Goal: Task Accomplishment & Management: Use online tool/utility

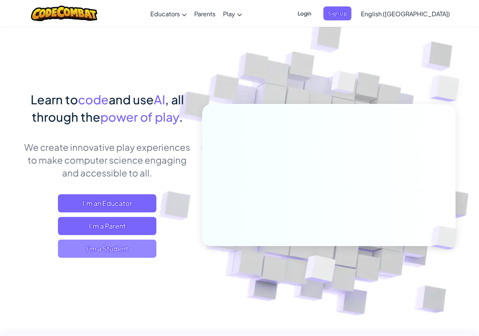
click at [130, 250] on span "I'm a Student" at bounding box center [107, 249] width 98 height 18
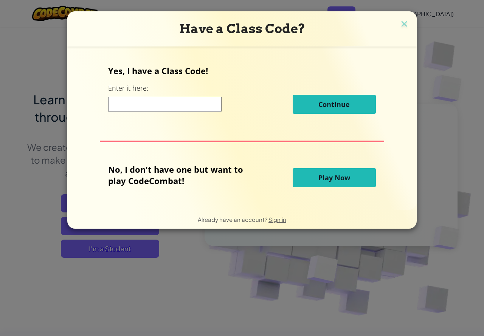
click at [154, 108] on input at bounding box center [164, 104] width 113 height 15
click at [331, 175] on span "Play Now" at bounding box center [335, 177] width 32 height 9
click at [319, 177] on span "Play Now" at bounding box center [335, 177] width 32 height 9
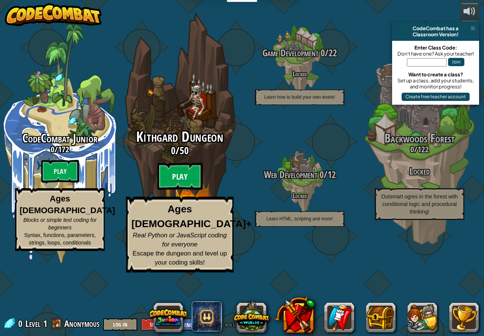
click at [186, 190] on btn "Play" at bounding box center [179, 176] width 45 height 27
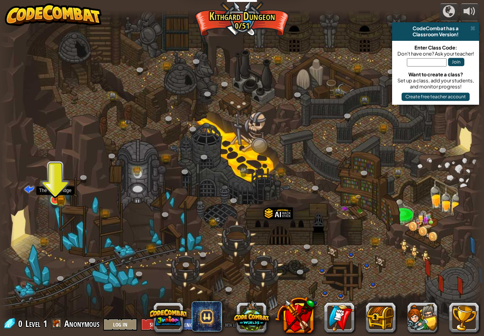
click at [57, 194] on img at bounding box center [55, 187] width 12 height 28
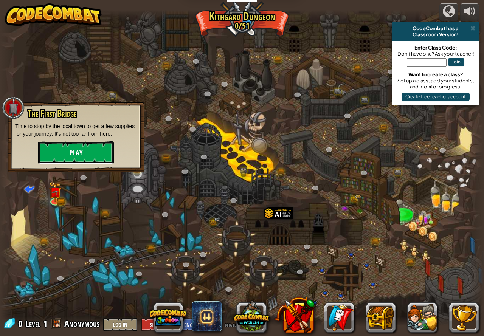
click at [78, 152] on button "Play" at bounding box center [76, 152] width 76 height 23
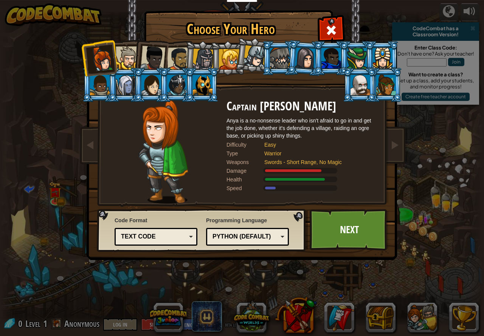
click at [95, 83] on div at bounding box center [100, 85] width 20 height 20
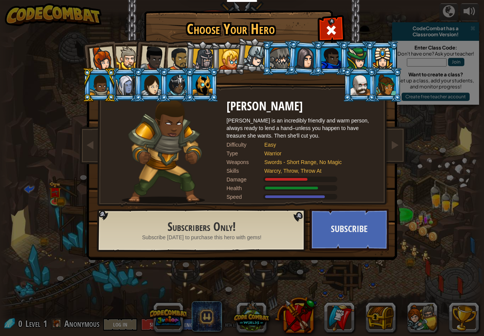
drag, startPoint x: 145, startPoint y: 59, endPoint x: 160, endPoint y: 56, distance: 15.5
click at [146, 58] on div at bounding box center [152, 58] width 25 height 25
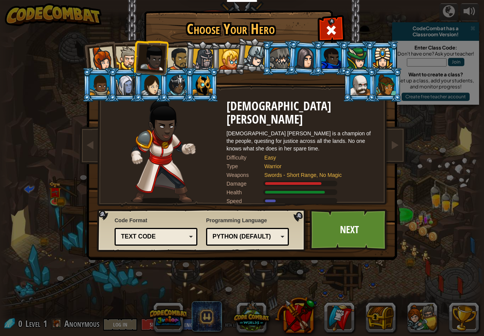
drag, startPoint x: 216, startPoint y: 48, endPoint x: 211, endPoint y: 49, distance: 5.3
click at [202, 41] on ol at bounding box center [242, 41] width 312 height 0
click at [204, 56] on div at bounding box center [204, 60] width 22 height 22
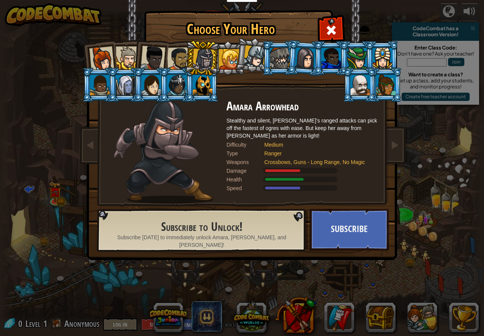
drag, startPoint x: 213, startPoint y: 57, endPoint x: 219, endPoint y: 53, distance: 7.3
click at [214, 56] on div at bounding box center [204, 60] width 22 height 22
click at [225, 50] on div at bounding box center [229, 59] width 20 height 20
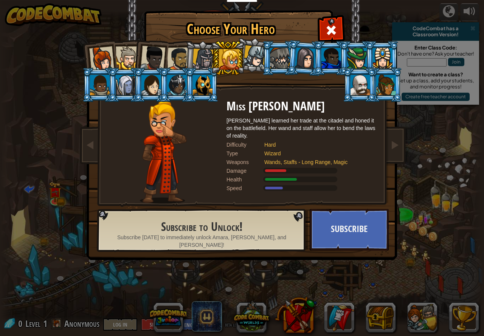
click at [193, 75] on div at bounding box center [203, 85] width 20 height 20
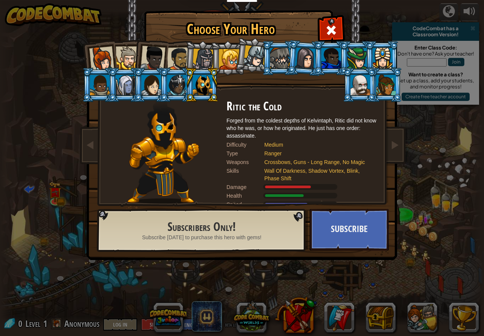
click at [163, 86] on li at bounding box center [176, 85] width 34 height 34
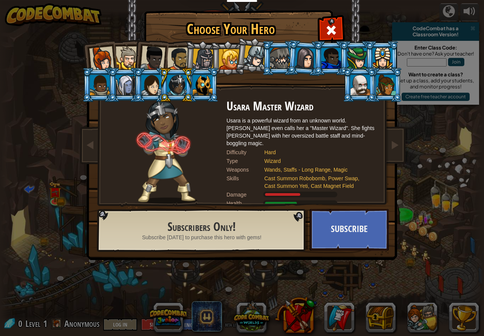
click at [99, 89] on div at bounding box center [100, 85] width 20 height 20
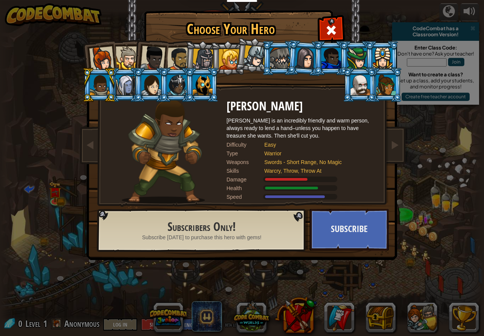
drag, startPoint x: 149, startPoint y: 56, endPoint x: 157, endPoint y: 54, distance: 7.8
click at [149, 56] on div at bounding box center [152, 58] width 25 height 25
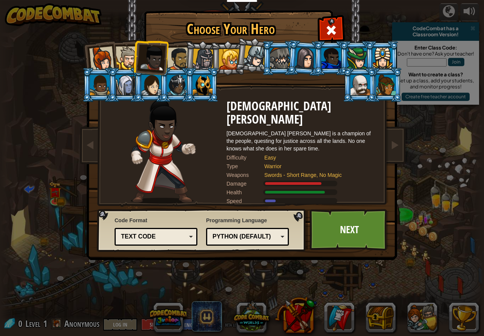
click at [174, 54] on div at bounding box center [178, 58] width 23 height 23
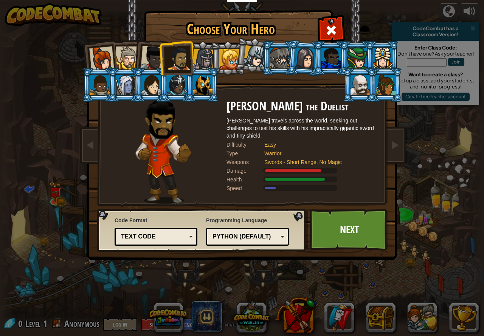
click at [157, 58] on div at bounding box center [152, 58] width 25 height 25
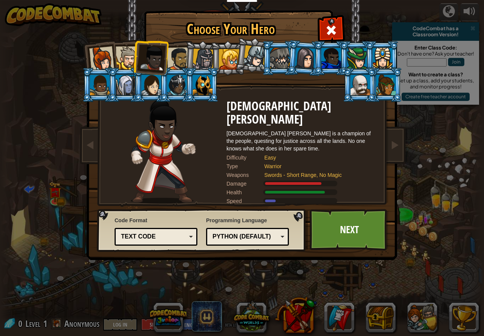
click at [175, 56] on div at bounding box center [178, 58] width 23 height 23
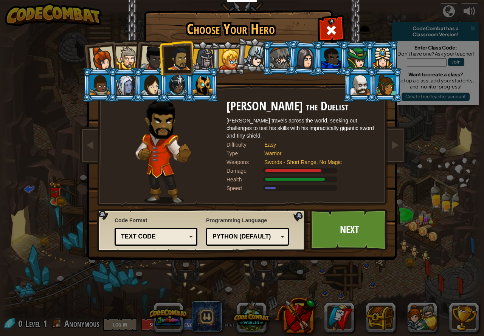
click at [152, 60] on div at bounding box center [152, 58] width 25 height 25
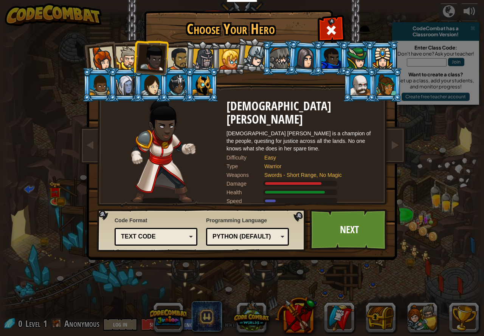
click at [120, 54] on div at bounding box center [127, 58] width 23 height 23
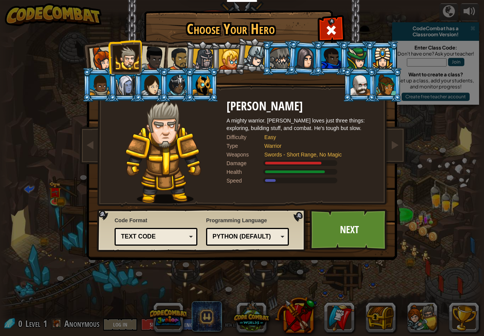
drag, startPoint x: 95, startPoint y: 55, endPoint x: 96, endPoint y: 48, distance: 6.9
click at [96, 51] on div at bounding box center [101, 59] width 25 height 25
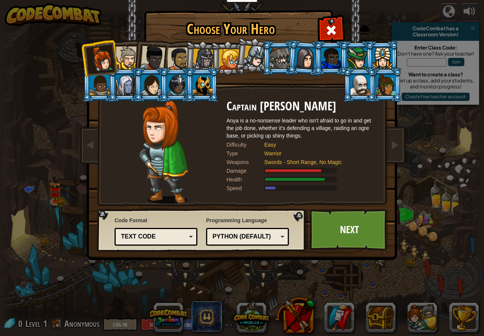
click at [180, 58] on div at bounding box center [178, 58] width 23 height 23
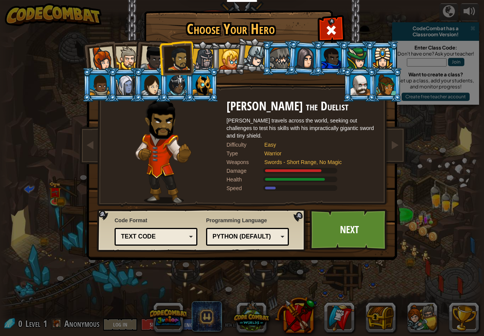
click at [387, 85] on div at bounding box center [386, 85] width 20 height 20
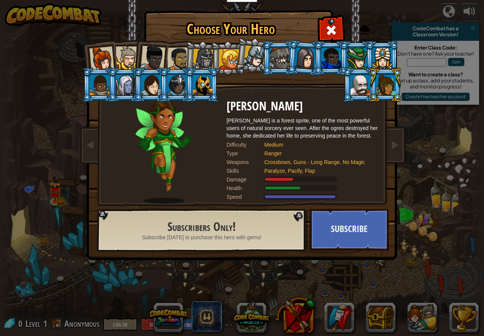
drag, startPoint x: 250, startPoint y: 185, endPoint x: 259, endPoint y: 139, distance: 46.6
drag, startPoint x: 259, startPoint y: 139, endPoint x: 113, endPoint y: 170, distance: 149.3
drag, startPoint x: 113, startPoint y: 170, endPoint x: 359, endPoint y: 85, distance: 260.4
click at [359, 85] on div at bounding box center [361, 85] width 20 height 20
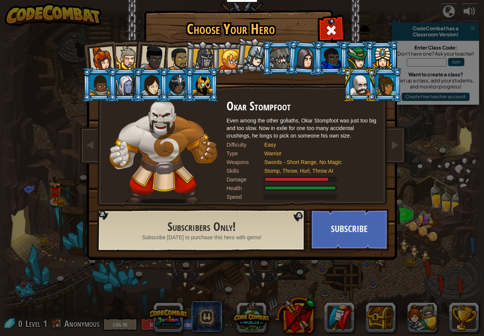
click at [157, 60] on div at bounding box center [152, 58] width 25 height 25
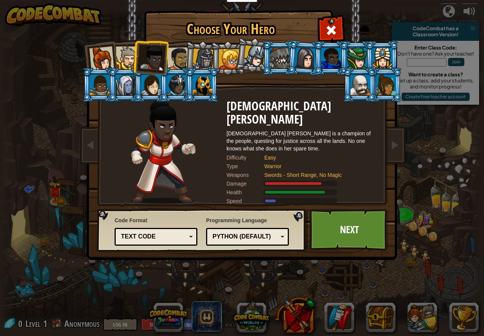
click at [173, 43] on li at bounding box center [176, 57] width 35 height 35
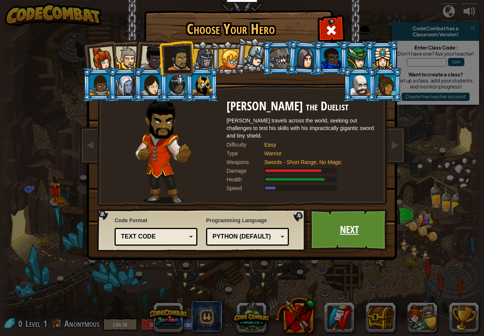
click at [356, 224] on link "Next" at bounding box center [349, 230] width 79 height 42
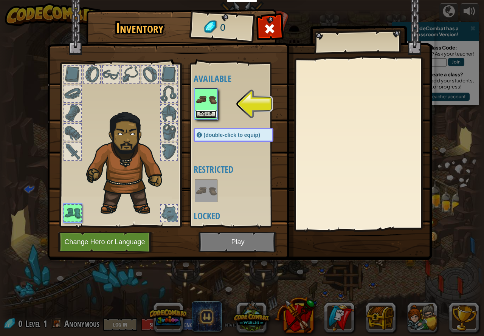
click at [206, 112] on button "Equip" at bounding box center [206, 114] width 21 height 8
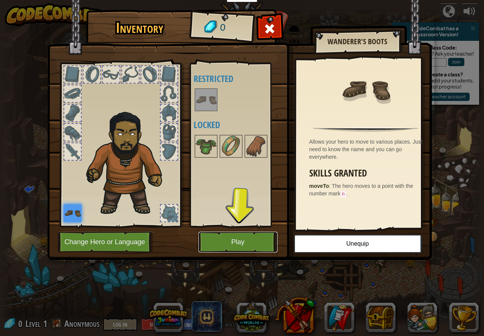
click at [222, 242] on button "Play" at bounding box center [238, 242] width 79 height 21
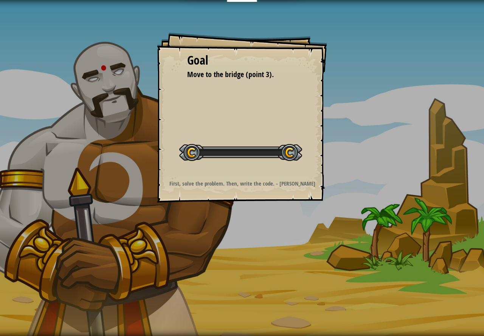
click at [221, 238] on div "Goal Move to the bridge (point 3). Start Level Error loading from server. Try r…" at bounding box center [242, 168] width 484 height 336
click at [310, 197] on div "Educators Create Free Account School & District Solutions Teacher Toolkit Previ…" at bounding box center [242, 168] width 484 height 336
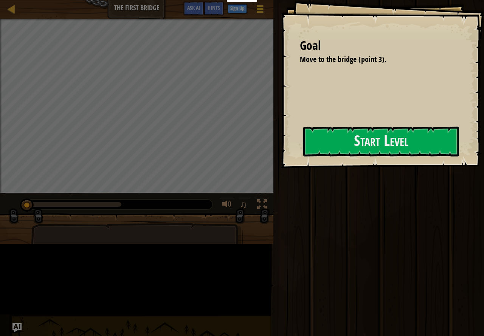
click at [310, 203] on div "Run Submit Done" at bounding box center [377, 166] width 213 height 333
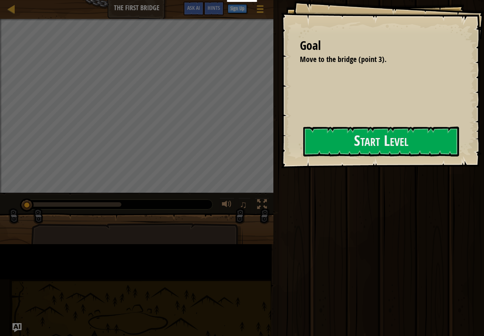
click at [311, 207] on div "Run Submit Done" at bounding box center [377, 166] width 213 height 333
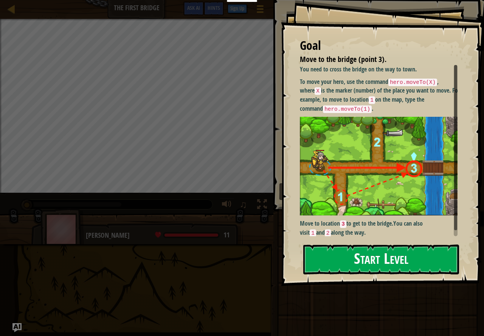
click at [362, 258] on button "Start Level" at bounding box center [381, 260] width 156 height 30
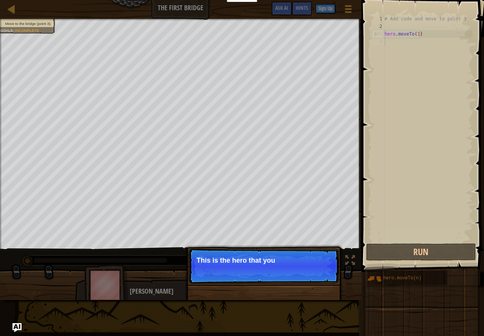
drag, startPoint x: 258, startPoint y: 281, endPoint x: 263, endPoint y: 269, distance: 13.9
click at [260, 278] on p "Skip (esc) Continue This is the hero that you" at bounding box center [264, 266] width 150 height 35
drag, startPoint x: 263, startPoint y: 269, endPoint x: 322, endPoint y: 253, distance: 60.4
click at [264, 270] on p "Skip (esc) Continue This is the hero that you control" at bounding box center [264, 266] width 150 height 35
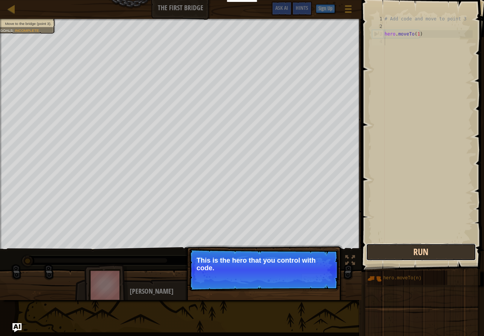
click at [409, 249] on button "Run" at bounding box center [421, 252] width 110 height 17
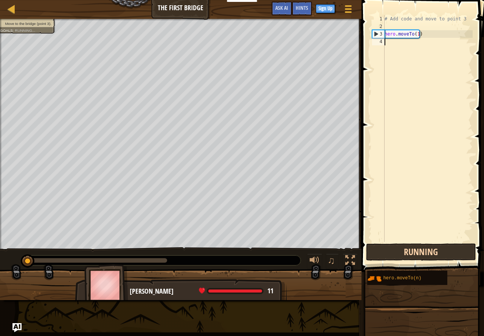
scroll to position [3, 0]
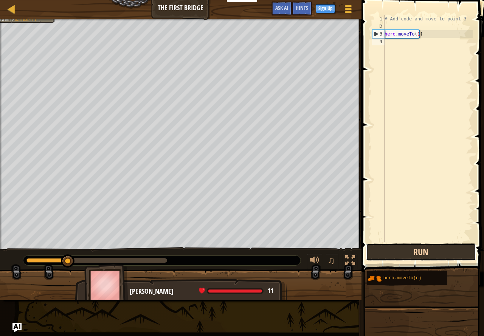
click at [398, 244] on button "Run" at bounding box center [421, 252] width 110 height 17
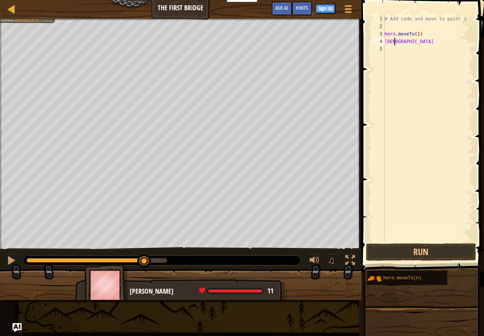
scroll to position [3, 0]
click at [412, 48] on div "# Add code and move to point 3 hero . moveTo ( 1 ) ATEE" at bounding box center [428, 136] width 90 height 242
type textarea "ATEEL;JLH"
click at [396, 73] on div "# Add code and move to point 3 hero . moveTo ( 1 ) ATEEL ; JL" at bounding box center [428, 136] width 90 height 242
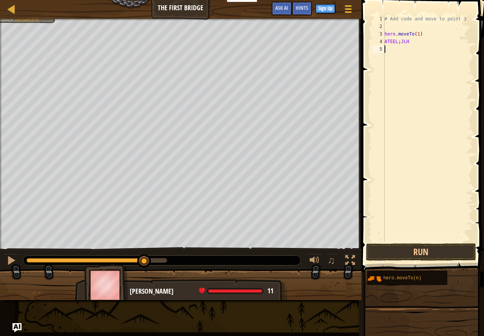
scroll to position [3, 0]
drag, startPoint x: 395, startPoint y: 73, endPoint x: 384, endPoint y: 60, distance: 16.4
click at [393, 73] on div "# Add code and move to point 3 hero . moveTo ( 1 ) ATEEL ; JLH" at bounding box center [428, 136] width 90 height 242
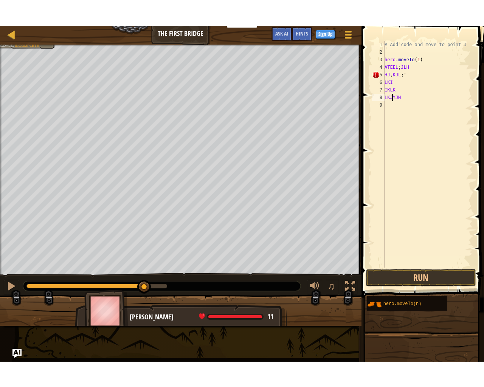
scroll to position [3, 1]
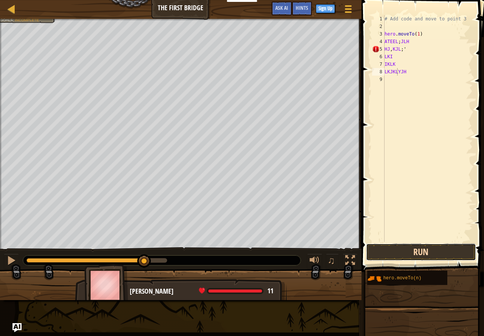
drag, startPoint x: 417, startPoint y: 252, endPoint x: 416, endPoint y: 245, distance: 6.9
click at [416, 246] on button "Run" at bounding box center [421, 252] width 110 height 17
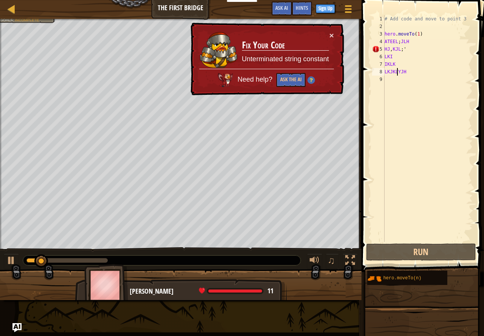
click at [389, 48] on div "# Add code and move to point 3 hero . moveTo ( 1 ) ATEEL ; JLH HJ , KJL ; ' LKI…" at bounding box center [428, 136] width 90 height 242
click at [379, 49] on div "LKJKLYJH 1 2 3 4 5 6 7 8 9 # Add code and move to point 3 hero . moveTo ( 1 ) A…" at bounding box center [422, 128] width 102 height 227
click at [375, 49] on div "5" at bounding box center [378, 49] width 12 height 8
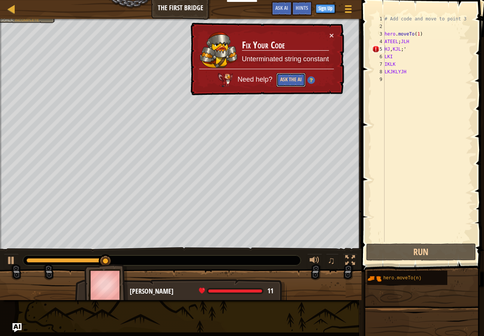
click at [284, 76] on button "Ask the AI" at bounding box center [291, 80] width 29 height 14
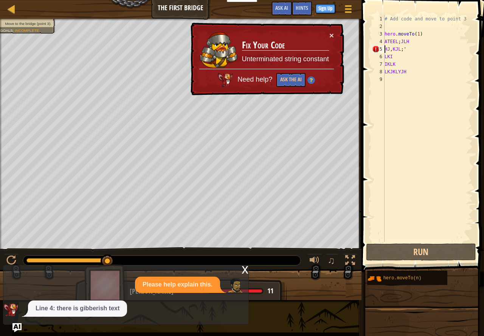
click at [333, 29] on div "× Fix Your Code Unterminated string constant Need help? Ask the AI" at bounding box center [266, 60] width 156 height 76
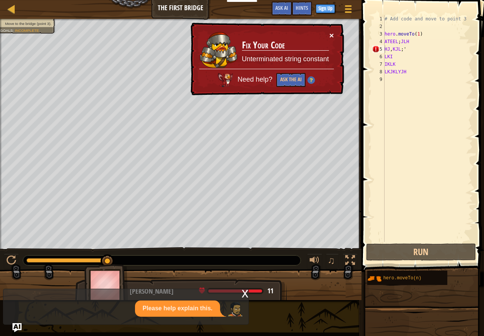
click at [333, 36] on button "×" at bounding box center [331, 35] width 5 height 8
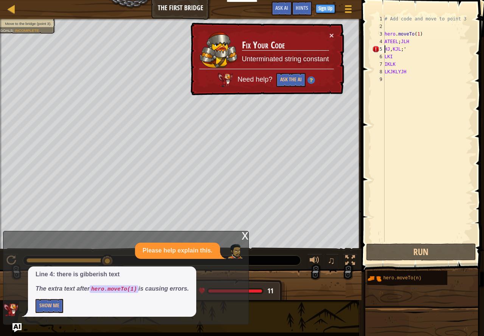
click at [241, 233] on div "x Please help explain this. Line 4: there is gibberish text The extra text afte…" at bounding box center [126, 278] width 246 height 94
click at [246, 233] on div "x" at bounding box center [245, 236] width 7 height 8
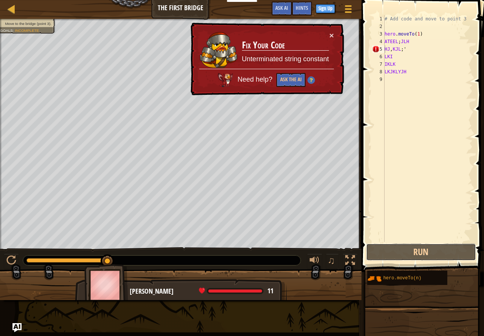
drag, startPoint x: 389, startPoint y: 250, endPoint x: 356, endPoint y: 251, distance: 33.3
click at [381, 250] on button "Run" at bounding box center [421, 252] width 110 height 17
drag, startPoint x: 418, startPoint y: 46, endPoint x: 358, endPoint y: 42, distance: 59.5
click at [359, 42] on div "Hints HJ,KJL;' 1 2 3 4 5 6 7 8 9 # Add code and move to point 3 hero . moveTo (…" at bounding box center [421, 168] width 125 height 336
click at [332, 34] on button "×" at bounding box center [331, 35] width 5 height 8
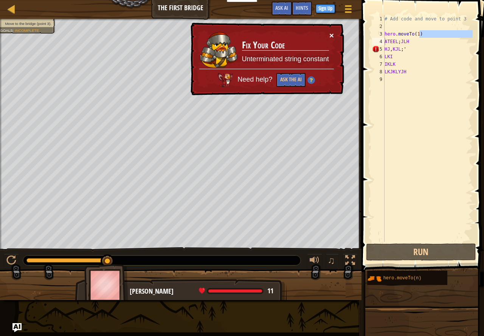
type textarea "ATEEL;JLH"
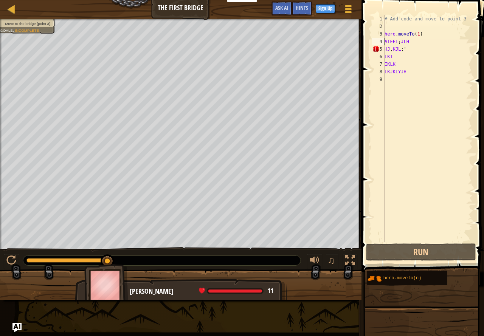
click at [360, 256] on div "Move to the bridge (point 3). Goals : Incomplete ♫ [PERSON_NAME] 11 x: 5 y: 16 …" at bounding box center [242, 159] width 484 height 281
drag, startPoint x: 354, startPoint y: 261, endPoint x: 350, endPoint y: 258, distance: 5.4
click at [354, 261] on div "♫" at bounding box center [181, 258] width 362 height 23
drag, startPoint x: 350, startPoint y: 258, endPoint x: 347, endPoint y: 291, distance: 33.5
click at [348, 259] on div at bounding box center [350, 261] width 10 height 10
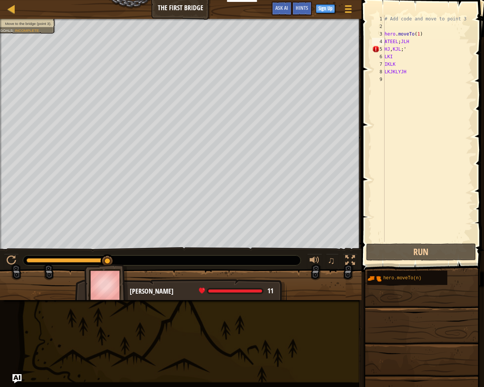
drag, startPoint x: 347, startPoint y: 381, endPoint x: 120, endPoint y: 254, distance: 260.3
click at [120, 255] on div "Map The First Bridge Game Menu Done Sign Up Hints Ask AI 1 2 3 4 5 # Add code a…" at bounding box center [242, 193] width 484 height 387
click at [33, 126] on div "Move to the bridge (point 3). Goals : Incomplete" at bounding box center [181, 134] width 362 height 230
drag, startPoint x: 354, startPoint y: 248, endPoint x: 432, endPoint y: 224, distance: 81.5
click at [431, 227] on div "Map The First Bridge Game Menu Done Sign Up Hints Ask AI 1 2 3 4 5 # Add code a…" at bounding box center [242, 193] width 484 height 387
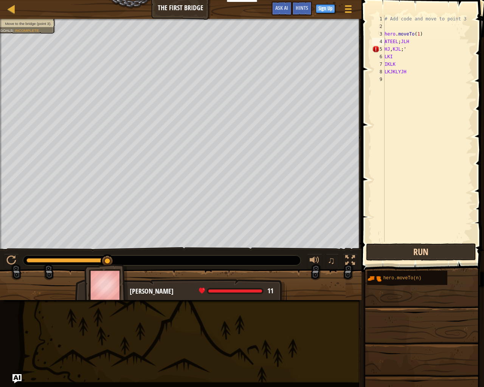
scroll to position [3, 0]
drag, startPoint x: 408, startPoint y: 228, endPoint x: 403, endPoint y: 244, distance: 16.5
click at [405, 238] on div "# Add code and move to point 3 hero . moveTo ( 1 ) ATEEL ; JLH HJ , KJL ; ' LKI…" at bounding box center [428, 136] width 90 height 242
drag, startPoint x: 390, startPoint y: 261, endPoint x: 407, endPoint y: 241, distance: 25.8
click at [407, 241] on div "1 2 3 4 5 6 7 8 9 # Add code and move to point 3 hero . moveTo ( 1 ) ATEEL ; JL…" at bounding box center [421, 151] width 125 height 294
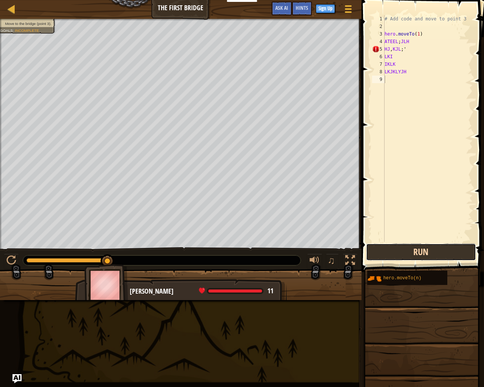
drag, startPoint x: 401, startPoint y: 246, endPoint x: 400, endPoint y: 250, distance: 4.4
click at [400, 250] on button "Run" at bounding box center [421, 252] width 110 height 17
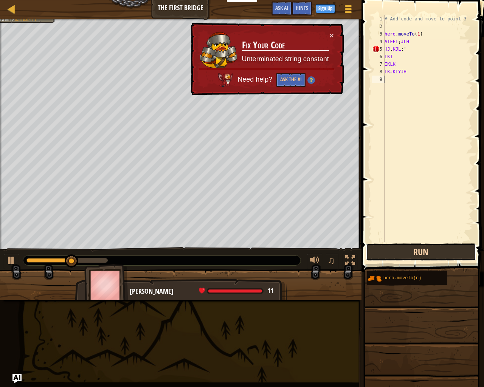
click at [422, 249] on button "Run" at bounding box center [421, 252] width 110 height 17
click at [420, 246] on button "Run" at bounding box center [421, 252] width 110 height 17
click at [330, 33] on button "×" at bounding box center [332, 37] width 5 height 8
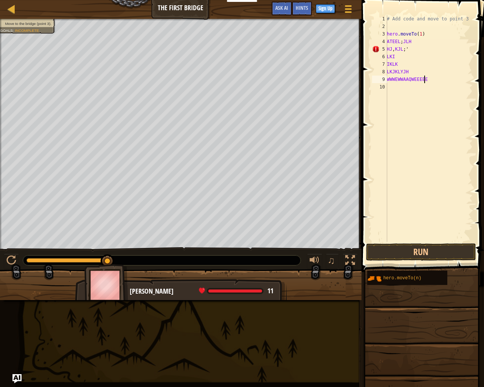
type textarea "WWWEWWAAQWEEEEEEEE"
click at [437, 80] on div "# Add code and move to point 3 hero . moveTo ( 1 ) ATEEL ; JLH HJ , KJL ; ' LKI…" at bounding box center [428, 136] width 87 height 242
drag, startPoint x: 422, startPoint y: 80, endPoint x: 414, endPoint y: 68, distance: 14.2
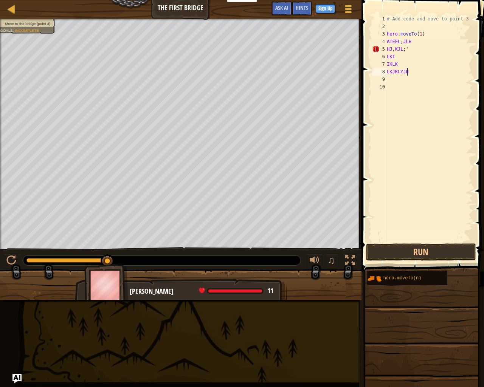
click at [414, 68] on div "# Add code and move to point 3 hero . moveTo ( 1 ) ATEEL ; JLH HJ , KJL ; ' LKI…" at bounding box center [428, 136] width 87 height 242
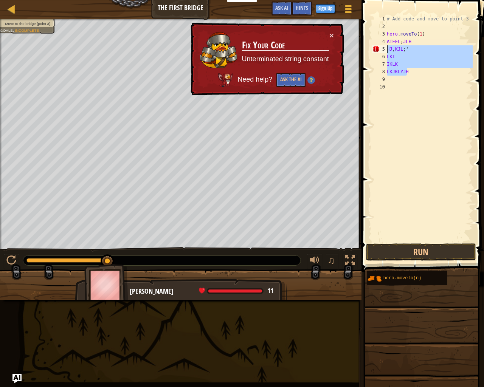
drag, startPoint x: 409, startPoint y: 71, endPoint x: 378, endPoint y: 46, distance: 39.5
click at [378, 45] on div "LKJKLYJH 1 2 3 4 5 6 7 8 9 10 # Add code and move to point 3 hero . moveTo ( 1 …" at bounding box center [422, 128] width 102 height 227
type textarea "ATEEL;JLH HJ,KJL;'"
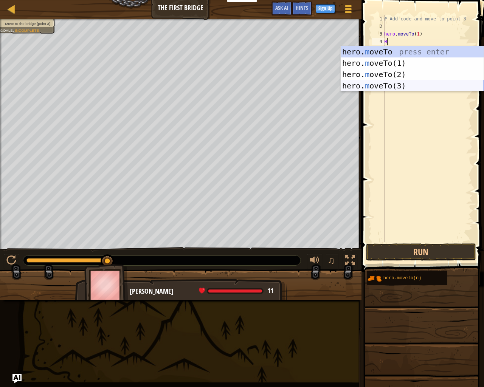
click at [378, 85] on div "hero. m oveTo press enter hero. m oveTo(1) press enter hero. m oveTo(2) press e…" at bounding box center [412, 80] width 143 height 68
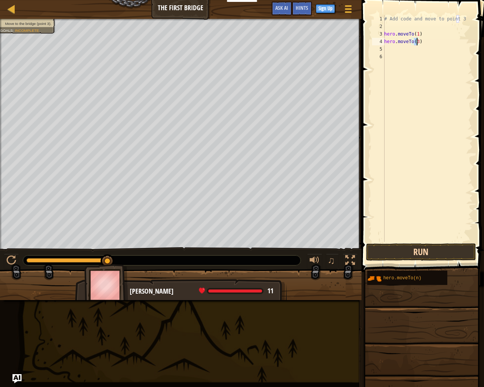
type textarea "hero.moveTo(3)"
click at [407, 250] on button "Run" at bounding box center [421, 252] width 110 height 17
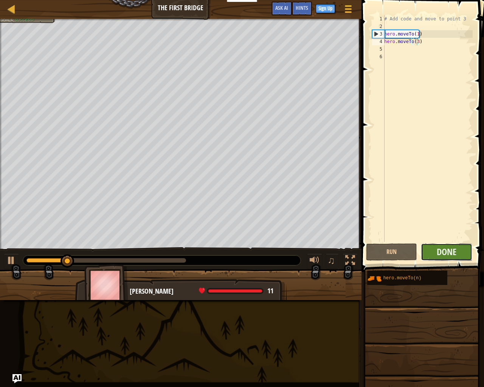
click at [443, 246] on button "Done" at bounding box center [446, 252] width 51 height 17
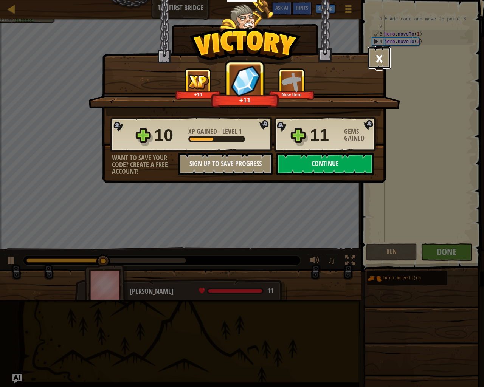
click at [384, 56] on button "×" at bounding box center [379, 58] width 23 height 23
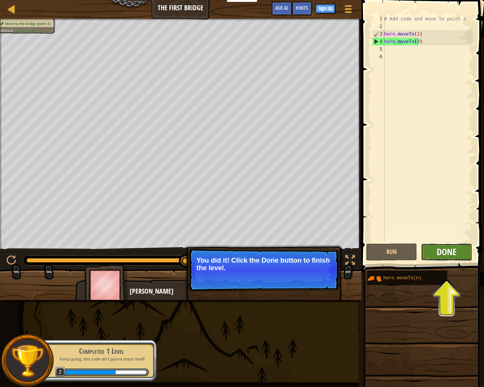
click at [454, 248] on span "Done" at bounding box center [447, 252] width 20 height 12
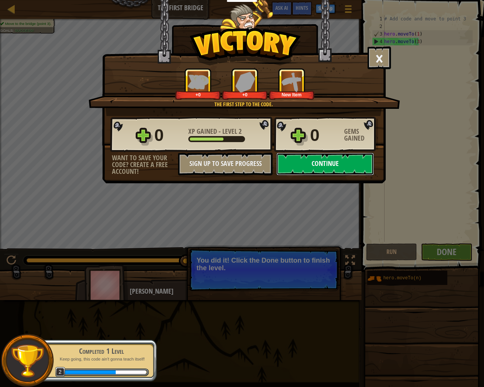
click at [322, 164] on button "Continue" at bounding box center [326, 164] width 98 height 23
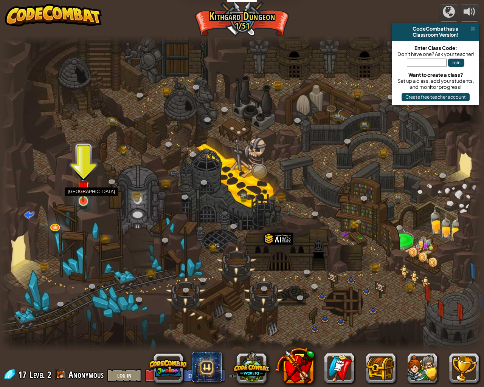
click at [82, 199] on img at bounding box center [83, 187] width 12 height 29
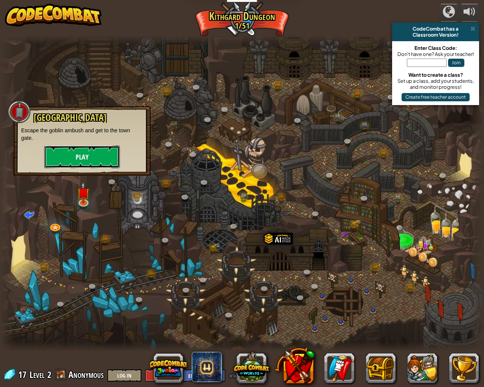
click at [81, 157] on button "Play" at bounding box center [82, 157] width 76 height 23
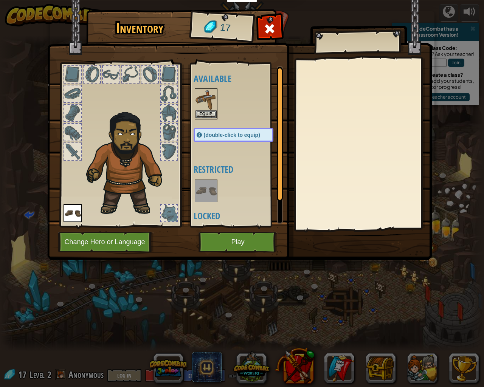
click at [199, 109] on img at bounding box center [206, 99] width 21 height 21
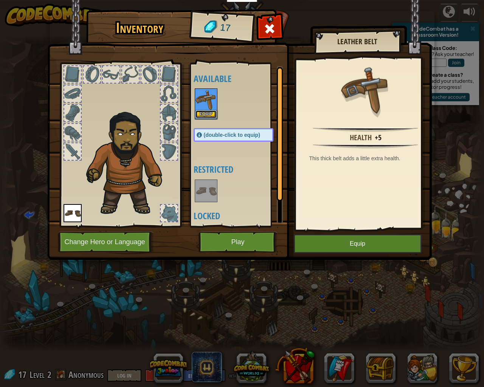
click at [200, 112] on button "Equip" at bounding box center [206, 114] width 21 height 8
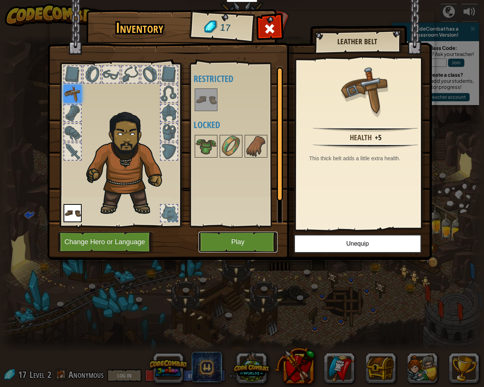
click at [241, 240] on button "Play" at bounding box center [238, 242] width 79 height 21
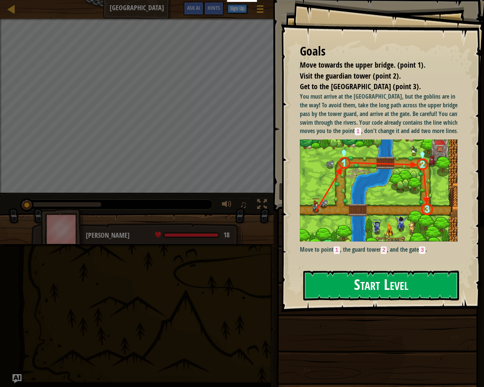
drag, startPoint x: 323, startPoint y: 272, endPoint x: 332, endPoint y: 278, distance: 10.3
click at [323, 273] on button "Start Level" at bounding box center [381, 286] width 156 height 30
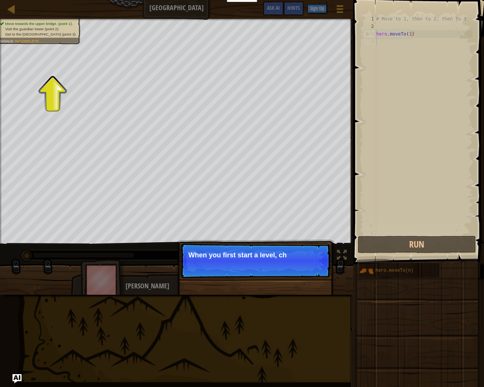
click at [244, 271] on p "Continue When you first start a level, ch" at bounding box center [255, 261] width 150 height 35
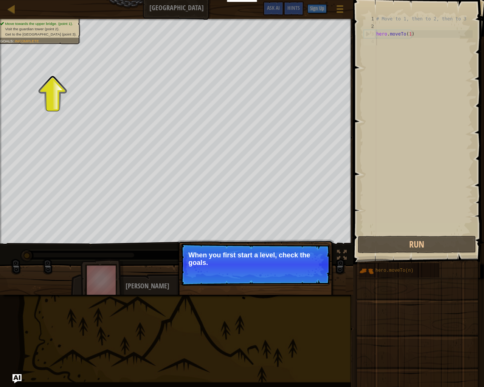
drag, startPoint x: 294, startPoint y: 241, endPoint x: 429, endPoint y: 77, distance: 212.3
click at [364, 138] on div "Map Old Town Road Game Menu Done Sign Up Hints Ask AI 1 ההההההההההההההההההההההה…" at bounding box center [242, 193] width 484 height 387
click at [318, 269] on button "Continue" at bounding box center [308, 273] width 31 height 10
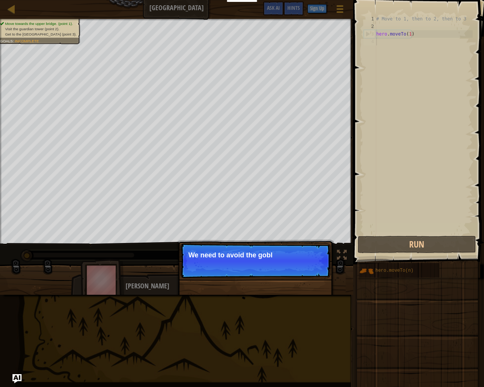
drag, startPoint x: 263, startPoint y: 282, endPoint x: 278, endPoint y: 254, distance: 31.5
click at [277, 255] on div "Continue We need to avoid the gobl" at bounding box center [256, 300] width 158 height 112
drag, startPoint x: 279, startPoint y: 246, endPoint x: 266, endPoint y: 244, distance: 13.1
click at [266, 244] on p "Continue We need to avoid the goblins' ambush." at bounding box center [255, 261] width 150 height 35
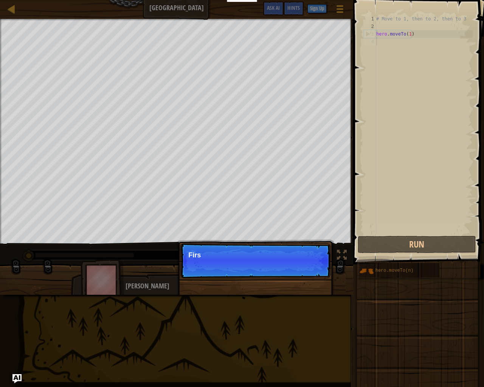
click at [307, 263] on p "Continue Firs" at bounding box center [255, 261] width 150 height 35
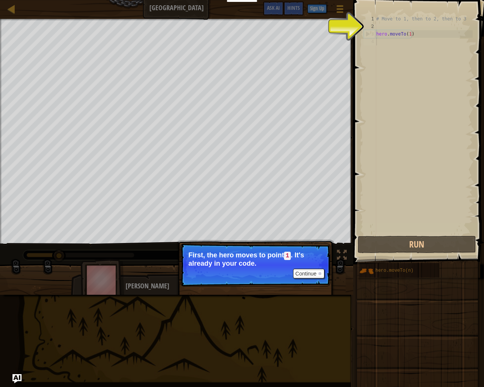
click at [373, 31] on div "3" at bounding box center [370, 34] width 12 height 8
click at [368, 34] on div "3" at bounding box center [370, 34] width 12 height 8
type textarea "hero.moveTo(1)"
drag, startPoint x: 355, startPoint y: 69, endPoint x: 355, endPoint y: 76, distance: 6.8
click at [355, 70] on span at bounding box center [419, 121] width 137 height 287
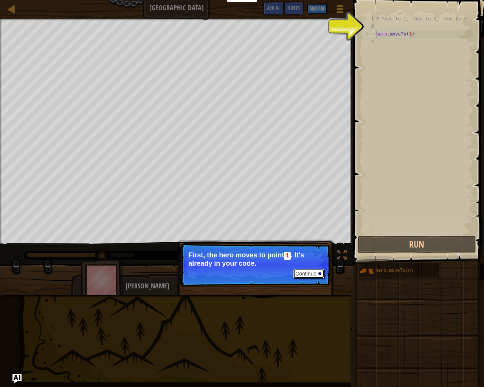
click at [313, 271] on button "Continue" at bounding box center [308, 274] width 31 height 10
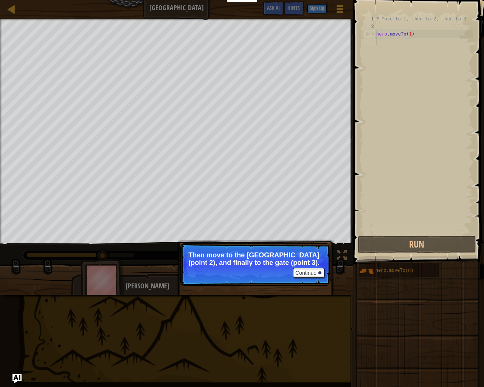
click at [379, 45] on div "# Move to 1, then to 2, then to 3 hero . moveTo ( 1 )" at bounding box center [424, 132] width 98 height 235
click at [383, 45] on div "# Move to 1, then to 2, then to 3 hero . moveTo ( 1 )" at bounding box center [424, 132] width 98 height 235
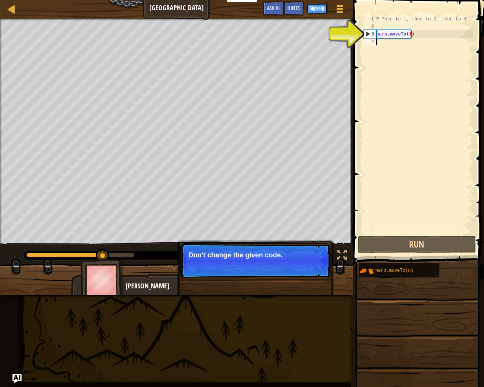
click at [377, 42] on div "# Move to 1, then to 2, then to 3 hero . moveTo ( 1 )" at bounding box center [424, 132] width 98 height 235
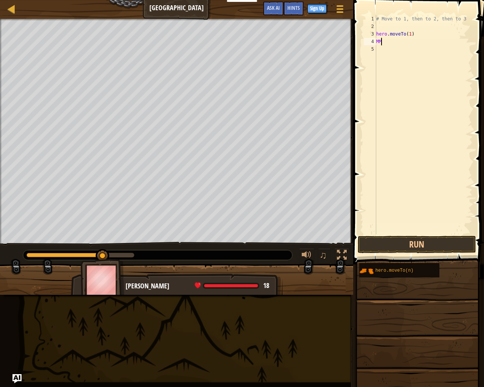
type textarea "M"
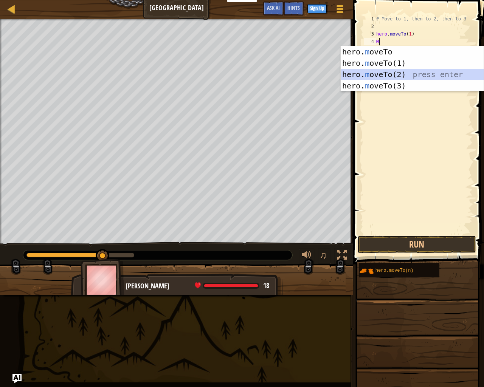
click at [396, 71] on div "hero. m oveTo press enter hero. m oveTo(1) press enter hero. m oveTo(2) press e…" at bounding box center [412, 80] width 143 height 68
type textarea "hero.moveTo(2)"
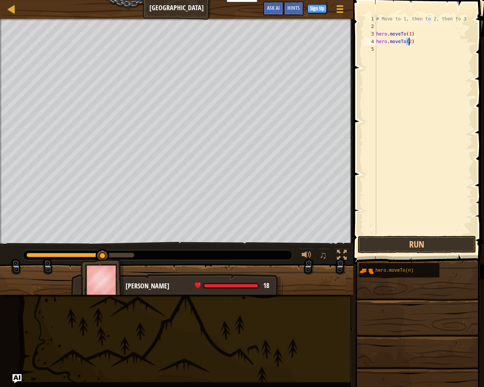
click at [384, 46] on div "# Move to 1, then to 2, then to 3 hero . moveTo ( 1 ) hero . moveTo ( 2 )" at bounding box center [424, 132] width 98 height 235
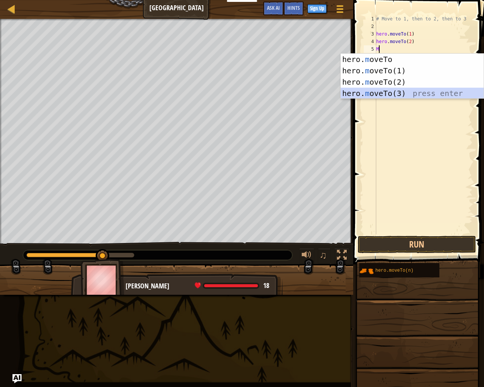
click at [377, 92] on div "hero. m oveTo press enter hero. m oveTo(1) press enter hero. m oveTo(2) press e…" at bounding box center [412, 88] width 143 height 68
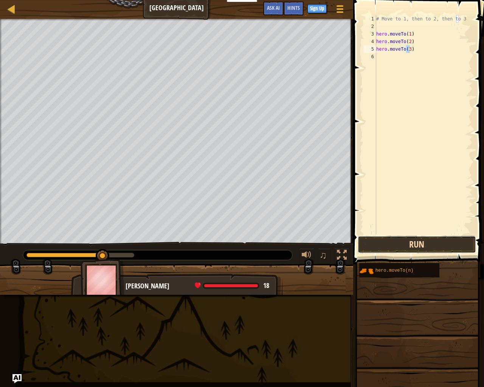
click at [394, 239] on button "Run" at bounding box center [417, 244] width 118 height 17
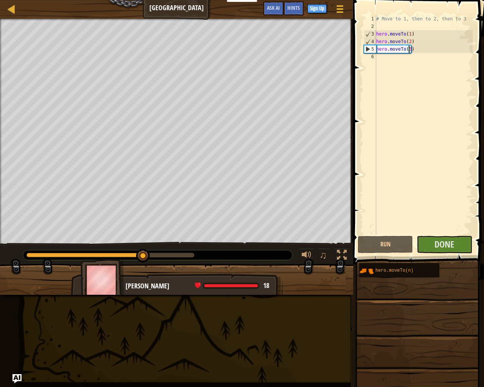
click at [370, 48] on div "5" at bounding box center [370, 49] width 12 height 8
type textarea "hero.moveTo(3)"
click at [445, 238] on button "Done" at bounding box center [444, 244] width 55 height 17
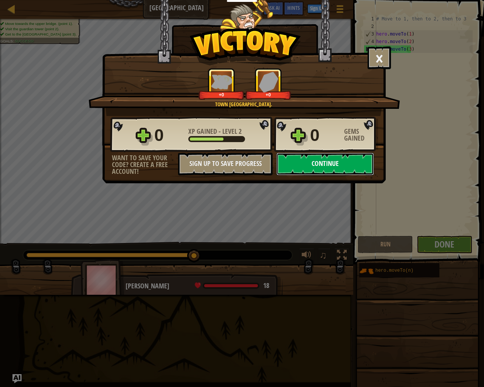
click at [312, 164] on button "Continue" at bounding box center [326, 164] width 98 height 23
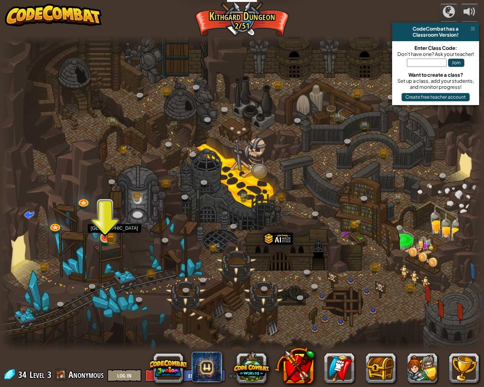
click at [109, 233] on div at bounding box center [105, 238] width 10 height 10
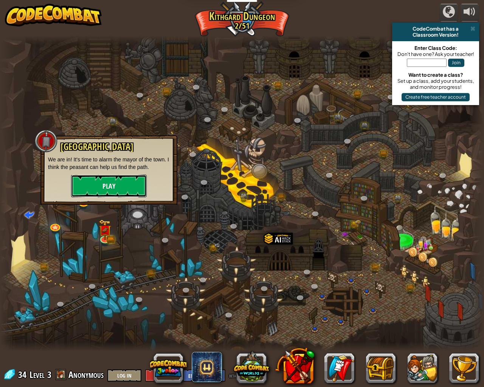
click at [127, 191] on button "Play" at bounding box center [109, 186] width 76 height 23
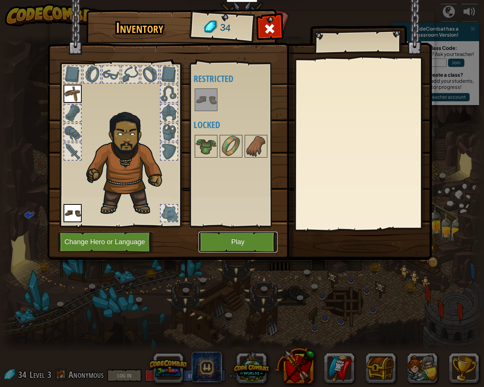
click at [228, 242] on button "Play" at bounding box center [238, 242] width 79 height 21
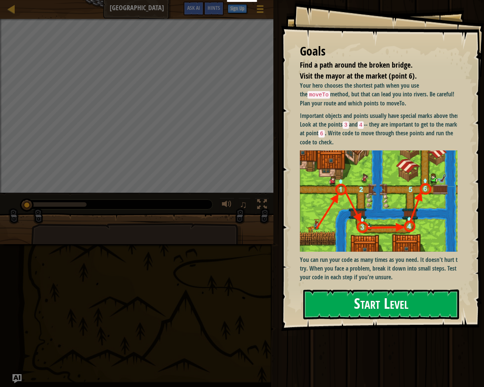
click at [336, 305] on button "Start Level" at bounding box center [381, 305] width 156 height 30
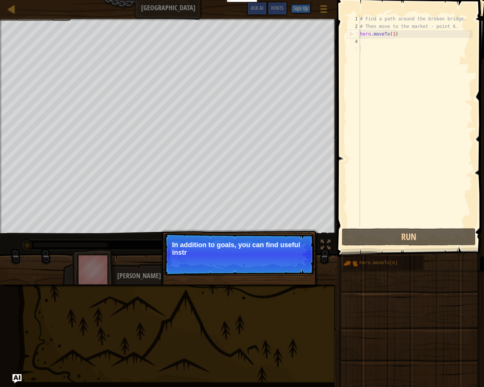
click at [227, 250] on p "In addition to goals, you can find useful instr" at bounding box center [239, 248] width 134 height 15
click at [218, 250] on p "In addition to goals, you can find useful instructions in the" at bounding box center [239, 248] width 134 height 15
type textarea "hero.moveTo(1)"
click at [363, 36] on div "# Find a path around the broken bridge. # Then move to the market - point 6. he…" at bounding box center [416, 128] width 114 height 227
click at [362, 41] on div "# Find a path around the broken bridge. # Then move to the market - point 6. he…" at bounding box center [416, 128] width 114 height 227
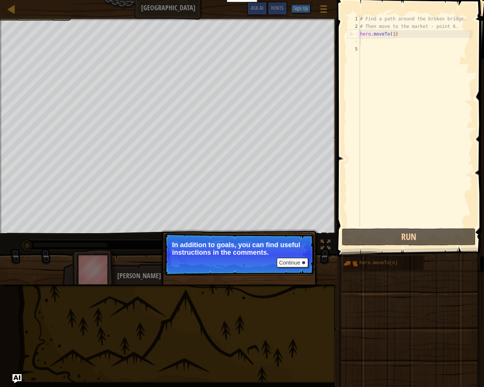
click at [363, 45] on div "# Find a path around the broken bridge. # Then move to the market - point 6. he…" at bounding box center [416, 128] width 114 height 227
click at [363, 51] on div "# Find a path around the broken bridge. # Then move to the market - point 6. he…" at bounding box center [416, 128] width 114 height 227
click at [364, 41] on div "# Find a path around the broken bridge. # Then move to the market - point 6. he…" at bounding box center [416, 128] width 114 height 227
click at [357, 51] on div "5" at bounding box center [354, 49] width 12 height 8
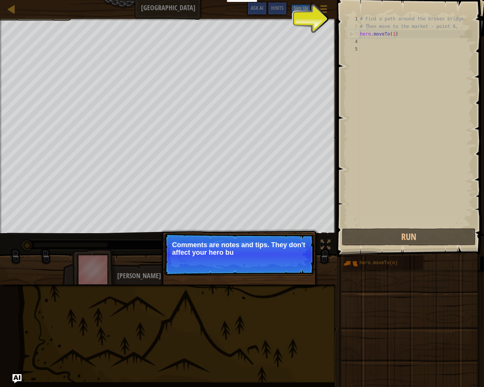
drag, startPoint x: 366, startPoint y: 42, endPoint x: 368, endPoint y: 26, distance: 16.1
click at [368, 26] on div "# Find a path around the broken bridge. # Then move to the market - point 6. he…" at bounding box center [416, 128] width 114 height 227
type textarea "# Then move to the market - point 6."
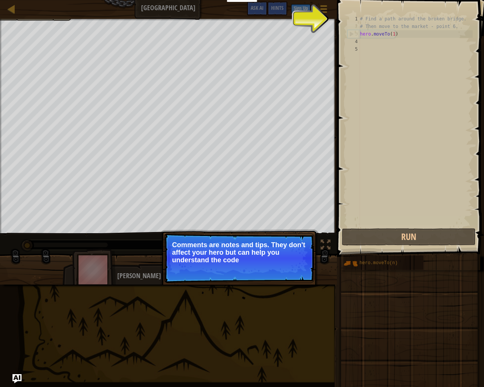
click at [371, 45] on div "# Find a path around the broken bridge. # Then move to the market - point 6. he…" at bounding box center [416, 128] width 114 height 227
click at [367, 51] on div "# Find a path around the broken bridge. # Then move to the market - point 6. he…" at bounding box center [416, 128] width 114 height 227
drag, startPoint x: 374, startPoint y: 36, endPoint x: 377, endPoint y: 32, distance: 5.5
click at [374, 35] on div "# Find a path around the broken bridge. # Then move to the market - point 6. he…" at bounding box center [416, 128] width 114 height 227
type textarea "hero.moveTo(1)"
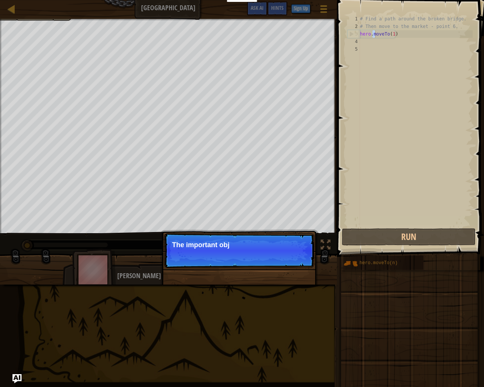
click at [362, 44] on div "# Find a path around the broken bridge. # Then move to the market - point 6. he…" at bounding box center [416, 128] width 114 height 227
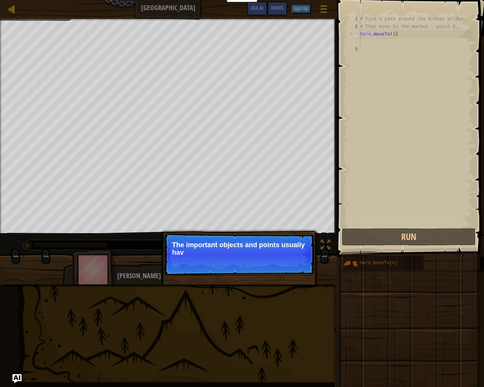
click at [387, 33] on div "# Find a path around the broken bridge. # Then move to the market - point 6. he…" at bounding box center [416, 128] width 114 height 227
drag, startPoint x: 393, startPoint y: 26, endPoint x: 380, endPoint y: 26, distance: 13.2
click at [387, 26] on div "# Find a path around the broken bridge. # Then move to the market - point 6. he…" at bounding box center [416, 128] width 114 height 227
drag, startPoint x: 374, startPoint y: 26, endPoint x: 334, endPoint y: 34, distance: 41.4
click at [347, 34] on div "# Then move to the market - point 6. 1 2 3 4 5 # Find a path around the broken …" at bounding box center [409, 121] width 127 height 212
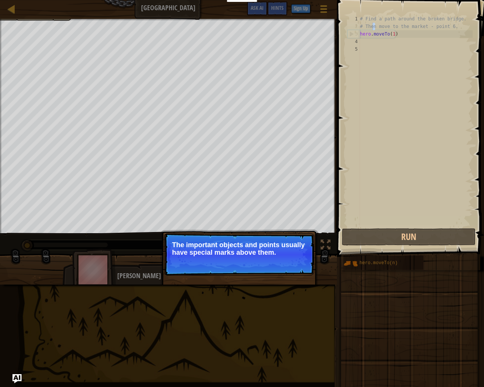
type textarea "# Then move to the market - point 6. hero.moveTo(1)"
click at [284, 259] on p "Continue The important objects and points usually have special marks above them." at bounding box center [239, 254] width 150 height 42
click at [286, 261] on button "Continue" at bounding box center [292, 263] width 31 height 10
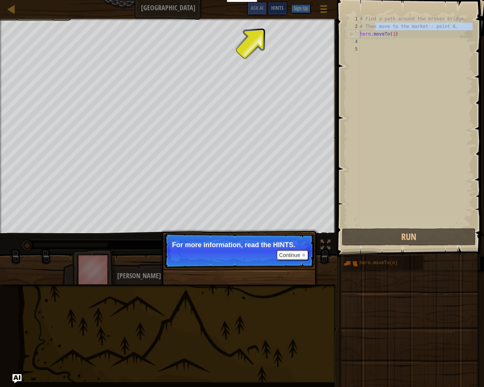
click at [284, 9] on div "Hints" at bounding box center [277, 9] width 20 height 14
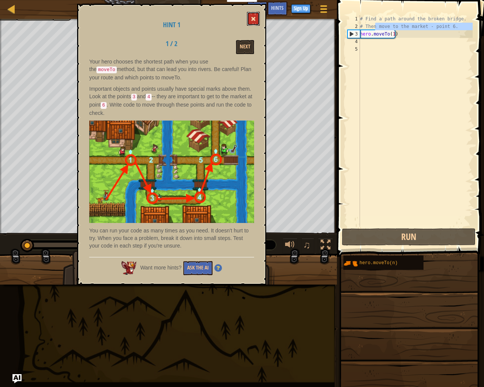
click at [255, 14] on button at bounding box center [253, 19] width 13 height 14
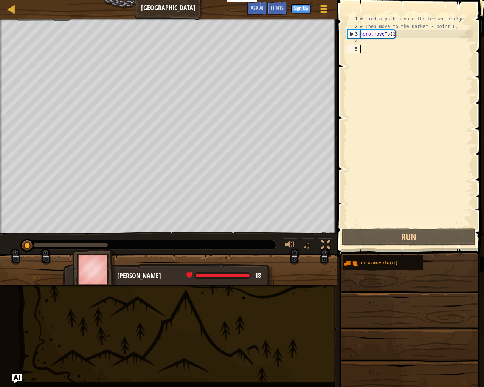
click at [362, 46] on div "# Find a path around the broken bridge. # Then move to the market - point 6. he…" at bounding box center [416, 128] width 114 height 227
click at [362, 43] on div "# Find a path around the broken bridge. # Then move to the market - point 6. he…" at bounding box center [416, 128] width 114 height 227
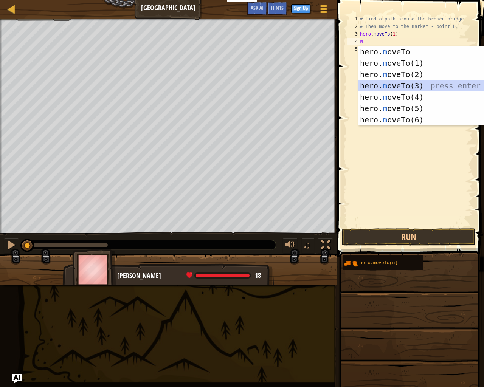
click at [392, 84] on div "hero. m oveTo press enter hero. m oveTo(1) press enter hero. m oveTo(2) press e…" at bounding box center [430, 97] width 143 height 102
type textarea "hero.moveTo(3)"
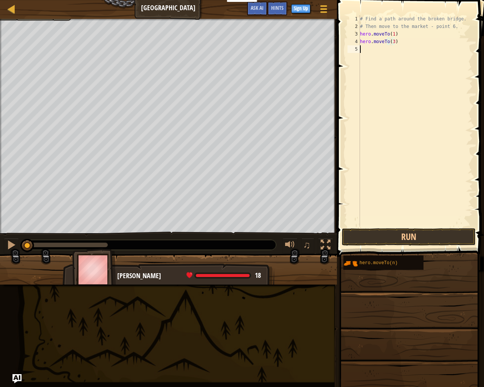
click at [372, 52] on div "# Find a path around the broken bridge. # Then move to the market - point 6. he…" at bounding box center [416, 128] width 114 height 227
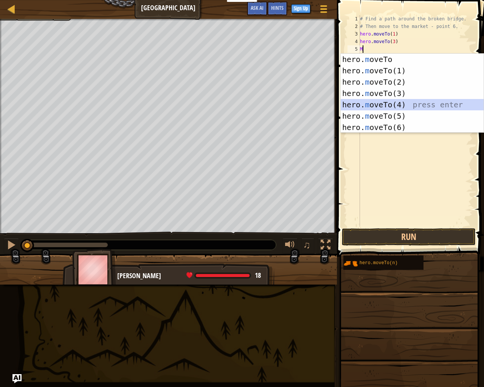
click at [387, 103] on div "hero. m oveTo press enter hero. m oveTo(1) press enter hero. m oveTo(2) press e…" at bounding box center [412, 105] width 143 height 102
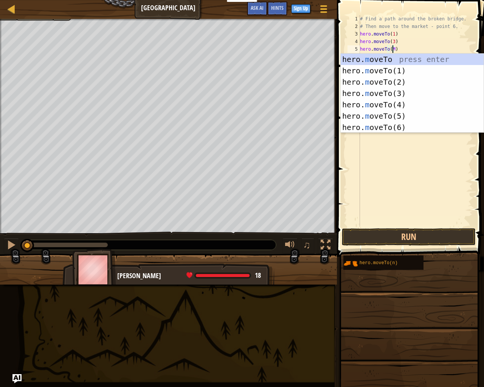
scroll to position [3, 2]
click at [407, 102] on div "hero. m oveTo press enter hero. m oveTo(1) press enter hero. m oveTo(2) press e…" at bounding box center [412, 105] width 143 height 102
type textarea "hero.moveTo(4)"
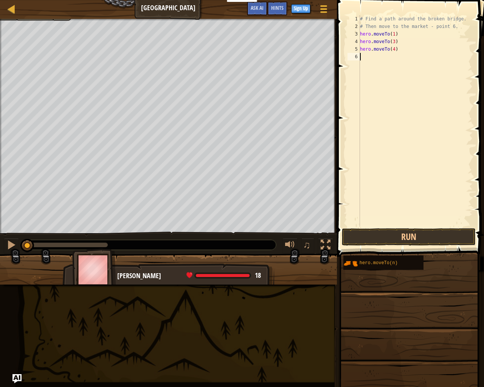
click at [373, 61] on div "# Find a path around the broken bridge. # Then move to the market - point 6. he…" at bounding box center [416, 128] width 114 height 227
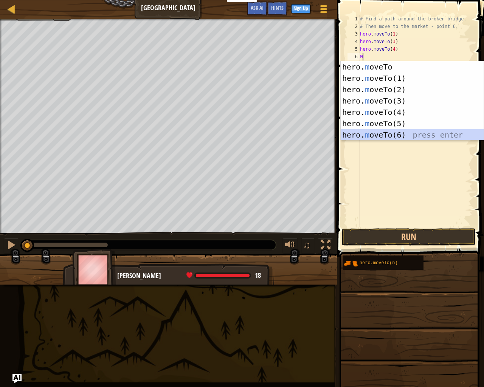
click at [396, 137] on div "hero. m oveTo press enter hero. m oveTo(1) press enter hero. m oveTo(2) press e…" at bounding box center [412, 112] width 143 height 102
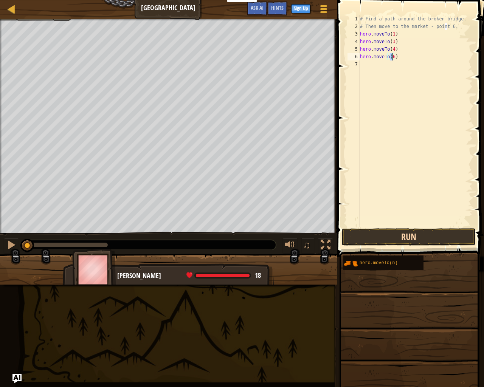
type textarea "hero.moveTo(6)"
click at [396, 230] on button "Run" at bounding box center [409, 236] width 134 height 17
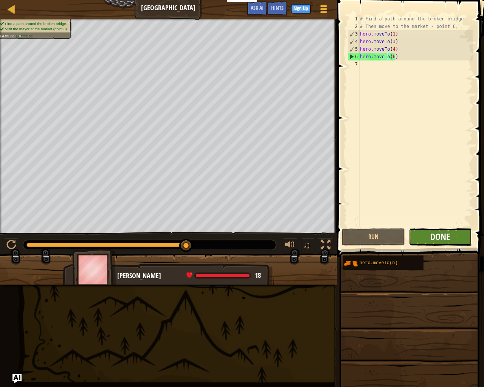
click at [442, 234] on span "Done" at bounding box center [440, 237] width 20 height 12
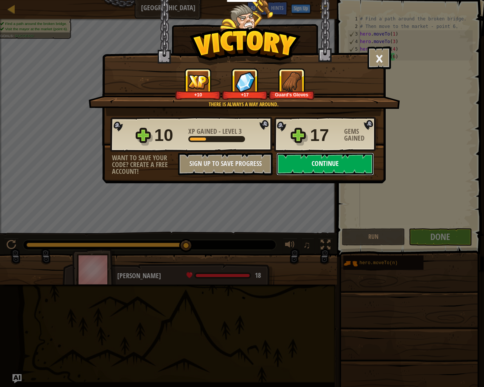
click at [303, 160] on button "Continue" at bounding box center [326, 164] width 98 height 23
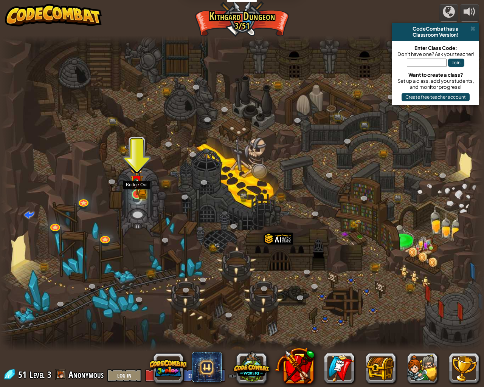
click at [141, 193] on img at bounding box center [137, 182] width 12 height 28
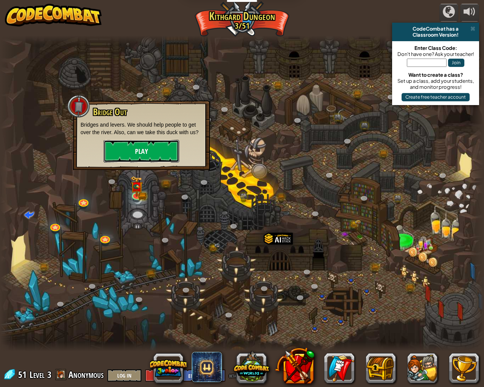
click at [142, 155] on button "Play" at bounding box center [142, 151] width 76 height 23
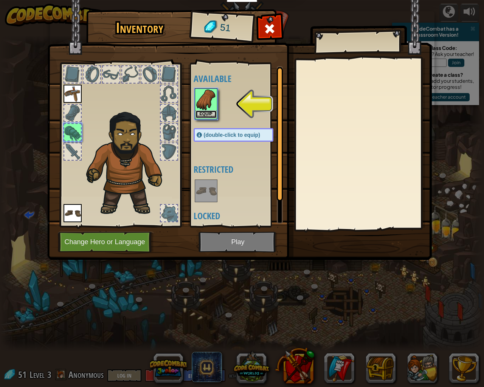
click at [199, 113] on button "Equip" at bounding box center [206, 114] width 21 height 8
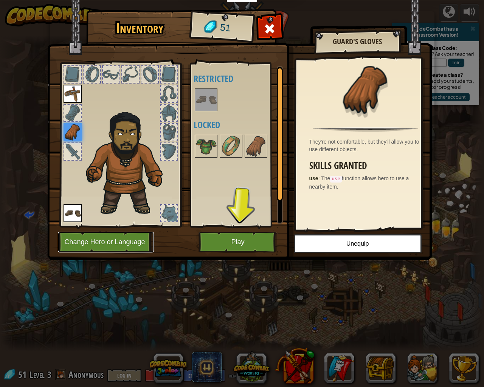
click at [101, 242] on button "Change Hero or Language" at bounding box center [106, 242] width 96 height 21
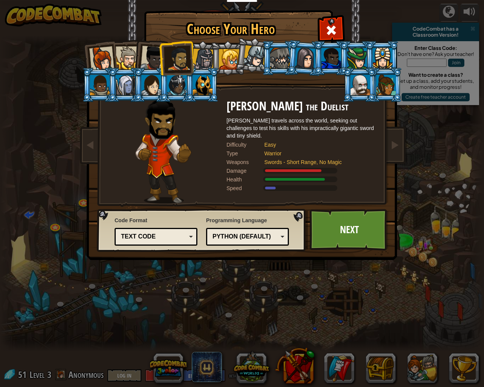
click at [188, 78] on li at bounding box center [202, 85] width 34 height 34
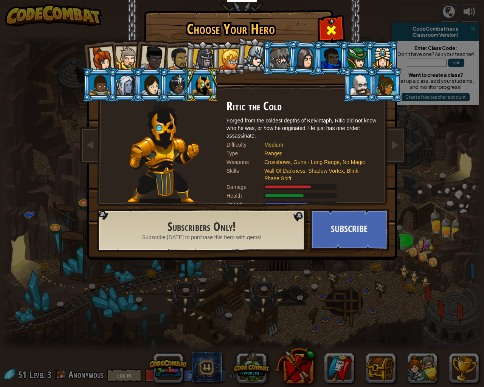
click at [334, 22] on div at bounding box center [331, 29] width 24 height 24
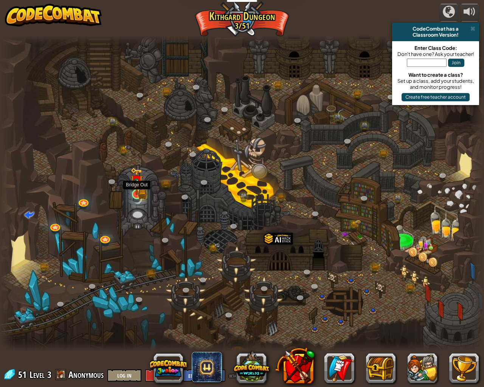
click at [135, 191] on img at bounding box center [137, 182] width 12 height 28
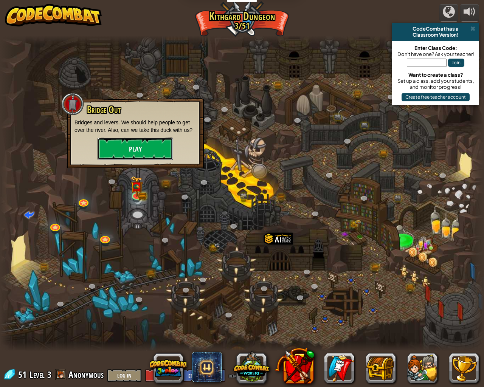
click at [152, 149] on button "Play" at bounding box center [136, 149] width 76 height 23
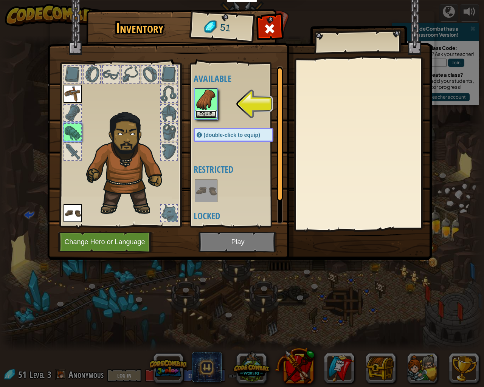
click at [210, 112] on button "Equip" at bounding box center [206, 114] width 21 height 8
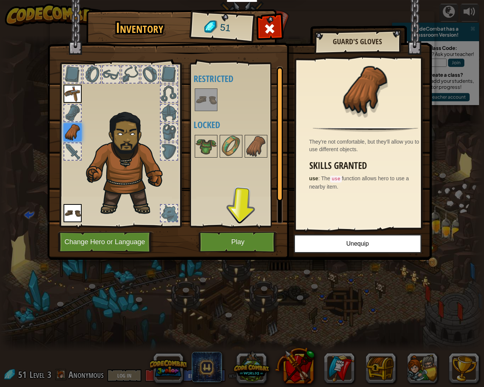
drag, startPoint x: 163, startPoint y: 208, endPoint x: 166, endPoint y: 204, distance: 4.4
click at [165, 205] on div at bounding box center [169, 213] width 17 height 17
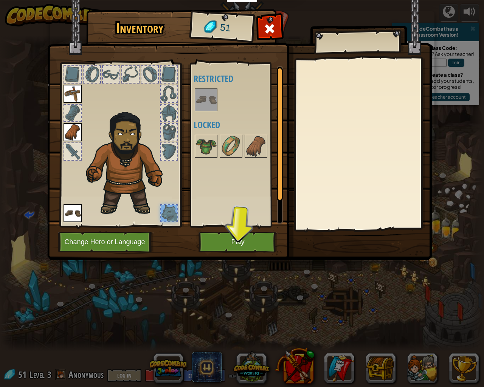
click at [161, 138] on div at bounding box center [169, 132] width 17 height 17
click at [159, 153] on img at bounding box center [128, 161] width 93 height 110
click at [207, 139] on img at bounding box center [206, 146] width 21 height 21
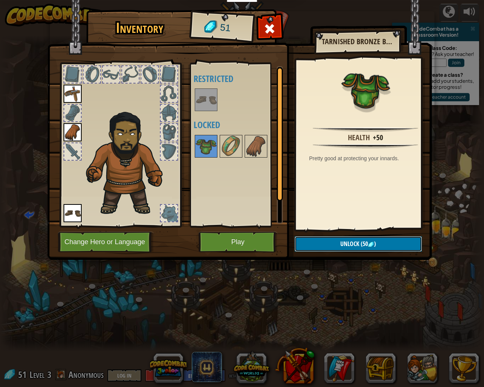
click at [375, 241] on span ")" at bounding box center [375, 244] width 2 height 8
click at [364, 244] on button "Confirm" at bounding box center [358, 244] width 127 height 16
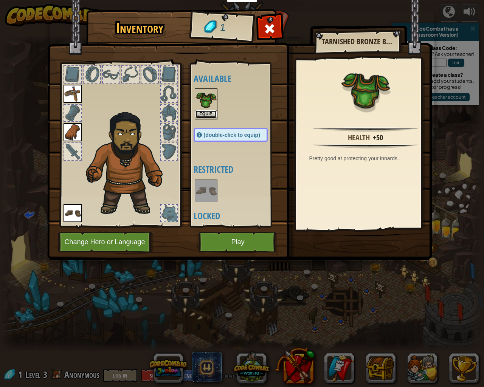
click at [208, 111] on button "Equip" at bounding box center [206, 114] width 21 height 8
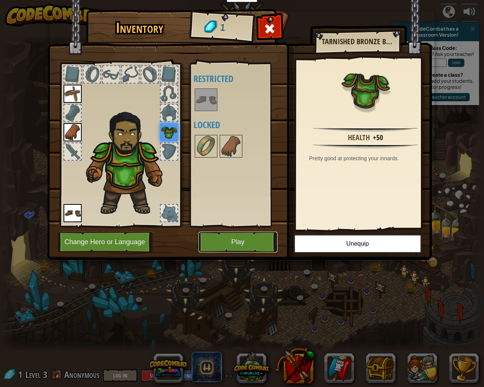
click at [244, 240] on button "Play" at bounding box center [238, 242] width 79 height 21
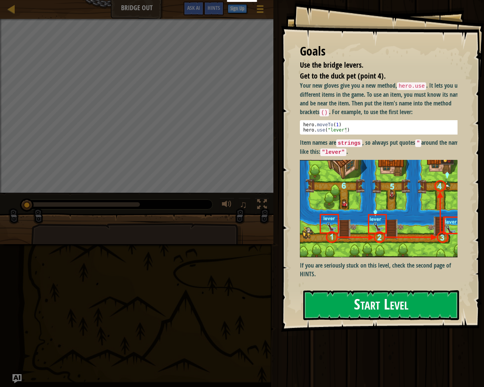
drag, startPoint x: 373, startPoint y: 314, endPoint x: 373, endPoint y: 307, distance: 7.2
click at [373, 313] on button "Start Level" at bounding box center [381, 306] width 156 height 30
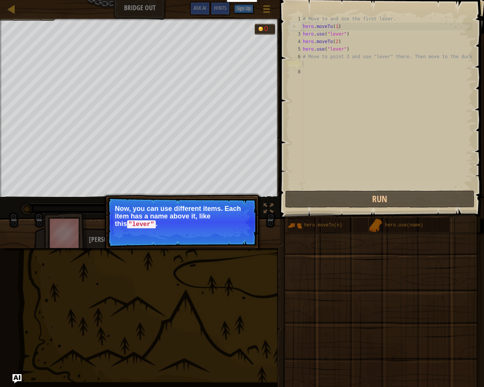
click at [270, 196] on div "Map Bridge Out Game Menu Done Sign Up Hints Ask AI 1 הההההההההההההההההההההההההה…" at bounding box center [242, 193] width 484 height 387
click at [232, 217] on p "Continue Now, you can use different items. Each item has a name above it, like …" at bounding box center [182, 222] width 150 height 51
click at [179, 231] on p "Continue Now, you can use different items. Each item has a name above it, like …" at bounding box center [182, 222] width 150 height 51
click at [230, 228] on p "Continue Now, you can use different items. Each item has a name above it, like …" at bounding box center [182, 222] width 150 height 51
drag, startPoint x: 235, startPoint y: 234, endPoint x: 241, endPoint y: 232, distance: 6.1
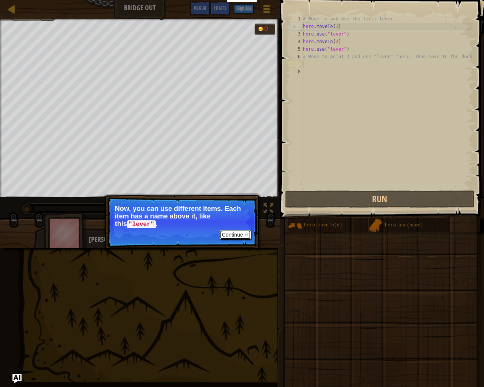
click at [240, 232] on button "Continue" at bounding box center [235, 235] width 31 height 10
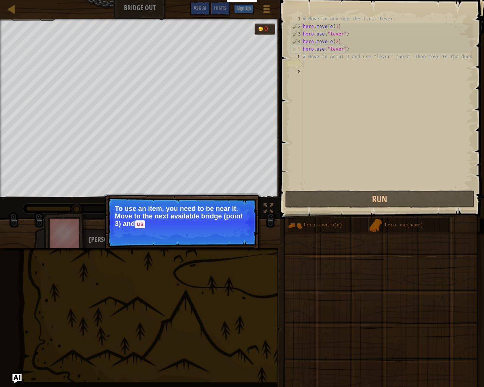
click at [308, 58] on div "# Move to and use the first lever. hero . moveTo ( 1 ) hero . use ( "lever" ) h…" at bounding box center [386, 109] width 171 height 189
type textarea "# Move to point 3 and use "lever" there. Then move to the duck."
click at [307, 70] on div "# Move to and use the first lever. hero . moveTo ( 1 ) hero . use ( "lever" ) h…" at bounding box center [386, 109] width 171 height 189
click at [307, 58] on div "# Move to and use the first lever. hero . moveTo ( 1 ) hero . use ( "lever" ) h…" at bounding box center [386, 109] width 171 height 189
click at [231, 232] on button "Continue" at bounding box center [235, 235] width 31 height 10
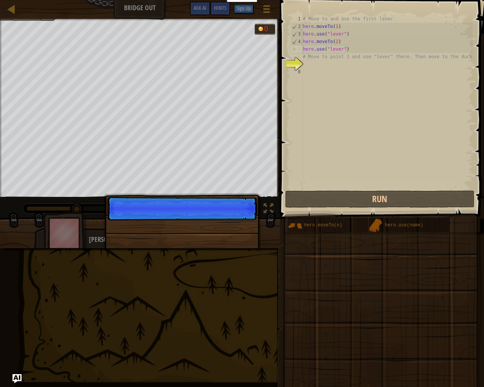
scroll to position [3, 0]
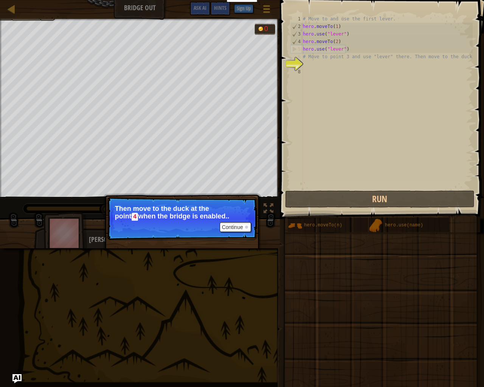
click at [312, 60] on div "# Move to and use the first lever. hero . moveTo ( 1 ) hero . use ( "lever" ) h…" at bounding box center [386, 109] width 171 height 189
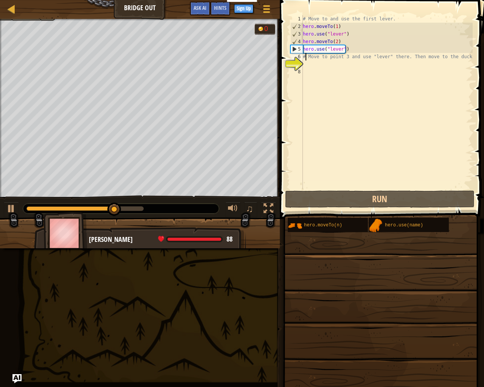
click at [305, 59] on div "# Move to and use the first lever. hero . moveTo ( 1 ) hero . use ( "lever" ) h…" at bounding box center [386, 109] width 171 height 189
type textarea "#M Move to point 3 and use "lever" there. Then move to the duck."
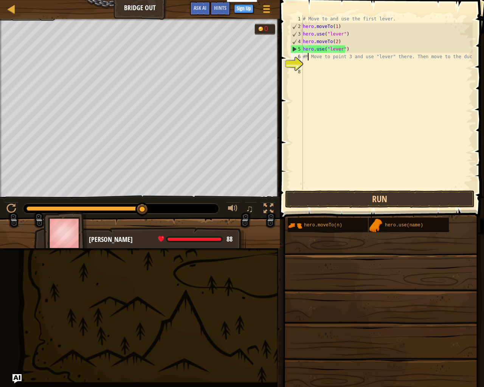
click at [303, 64] on div "7" at bounding box center [297, 65] width 12 height 8
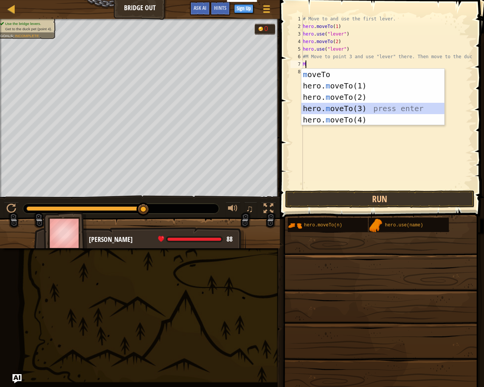
click at [345, 108] on div "m oveTo press enter hero. m oveTo(1) press enter hero. m oveTo(2) press enter h…" at bounding box center [372, 108] width 143 height 79
type textarea "hero.moveTo(3)"
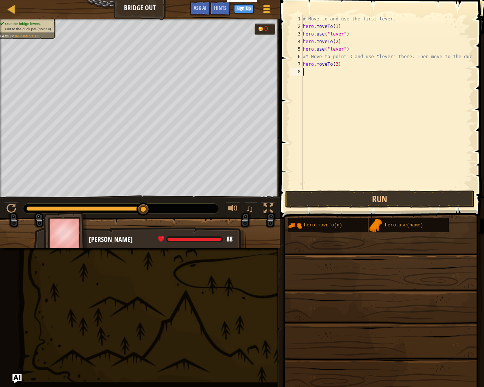
drag, startPoint x: 306, startPoint y: 68, endPoint x: 306, endPoint y: 74, distance: 5.7
click at [306, 74] on div "# Move to and use the first lever. hero . moveTo ( 1 ) hero . use ( "lever" ) h…" at bounding box center [386, 109] width 171 height 189
click at [334, 80] on div "u se press enter" at bounding box center [372, 93] width 143 height 34
type textarea "hero.use("lever")"
click at [301, 80] on div "hero.use("lever") 1 2 3 4 5 6 7 8 9 # Move to and use the first lever. hero . m…" at bounding box center [381, 102] width 184 height 174
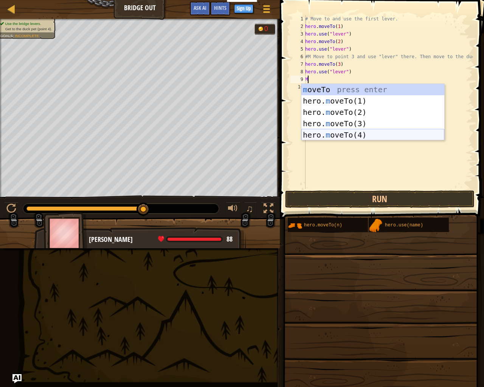
click at [337, 132] on div "m oveTo press enter hero. m oveTo(1) press enter hero. m oveTo(2) press enter h…" at bounding box center [372, 123] width 143 height 79
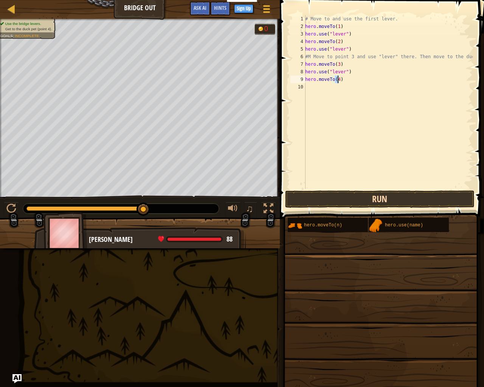
type textarea "hero.moveTo(4)"
click at [374, 198] on button "Run" at bounding box center [380, 199] width 190 height 17
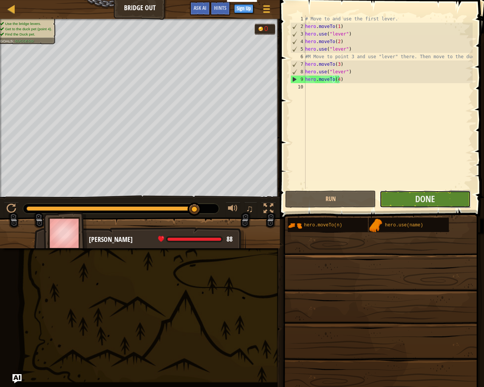
drag, startPoint x: 441, startPoint y: 193, endPoint x: 440, endPoint y: 198, distance: 5.5
click at [440, 198] on button "Done" at bounding box center [425, 199] width 91 height 17
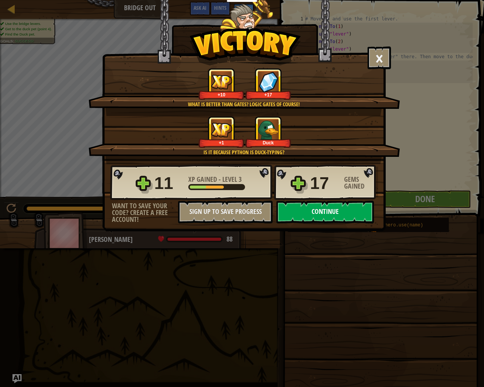
click at [297, 207] on button "Continue" at bounding box center [326, 212] width 98 height 23
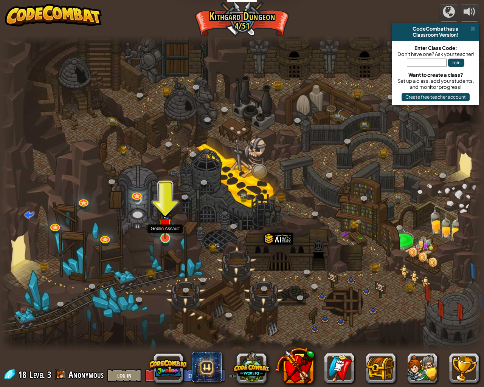
click at [162, 232] on img at bounding box center [165, 224] width 12 height 29
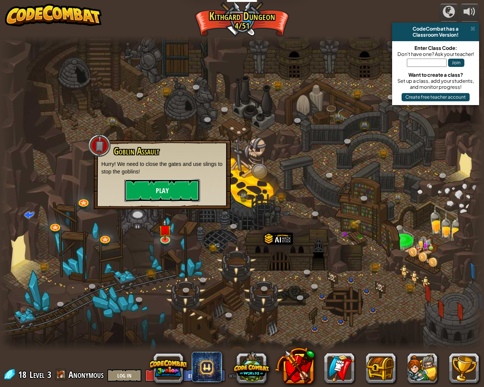
click at [173, 190] on button "Play" at bounding box center [162, 190] width 76 height 23
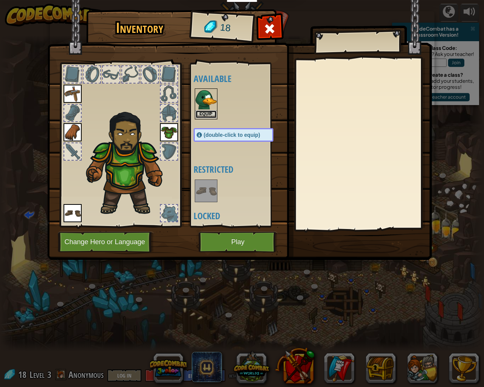
click at [199, 114] on button "Equip" at bounding box center [206, 114] width 21 height 8
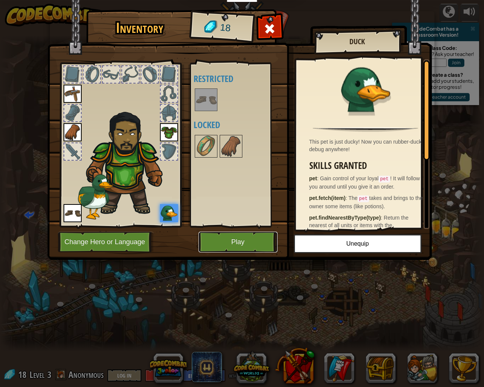
click at [228, 245] on button "Play" at bounding box center [238, 242] width 79 height 21
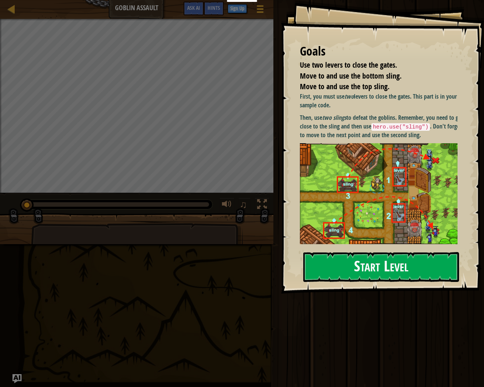
click at [416, 166] on img at bounding box center [381, 193] width 163 height 101
click at [389, 252] on button "Start Level" at bounding box center [381, 267] width 156 height 30
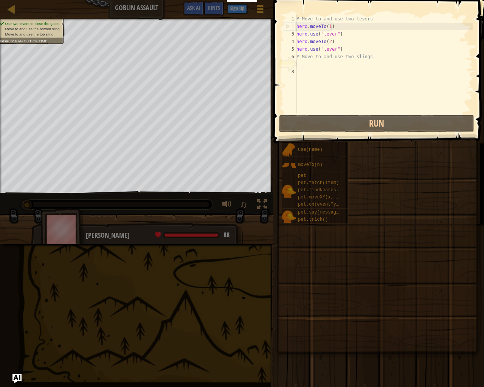
click at [362, 314] on span at bounding box center [377, 246] width 205 height 224
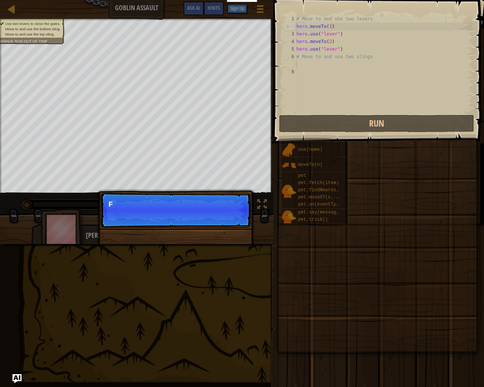
scroll to position [3, 0]
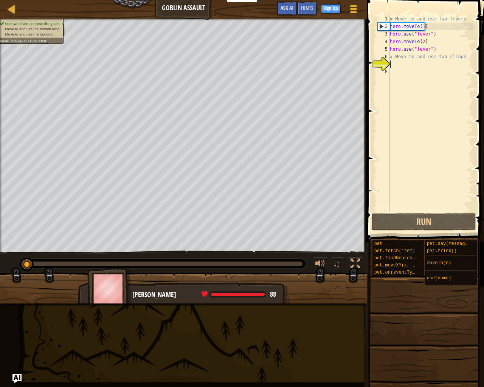
click at [392, 62] on div "# Move to and use two levers hero . moveTo ( 1 ) hero . use ( "lever" ) hero . …" at bounding box center [431, 121] width 84 height 212
click at [392, 64] on div "# Move to and use two levers hero . moveTo ( 1 ) hero . use ( "lever" ) hero . …" at bounding box center [431, 121] width 84 height 212
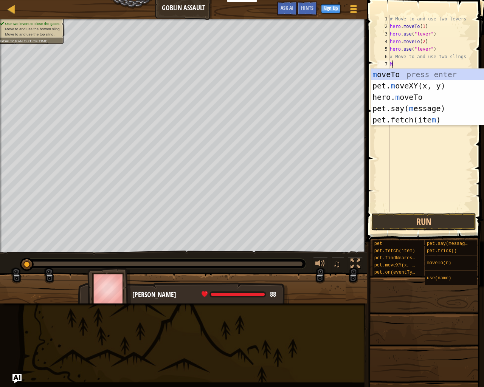
type textarea "M4"
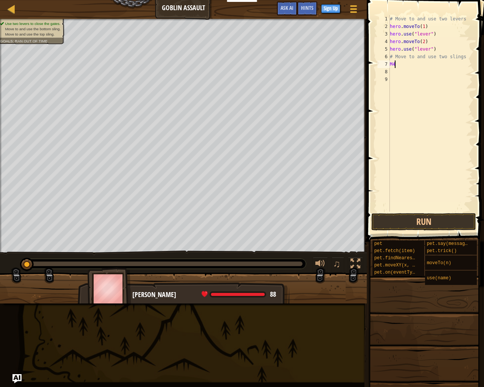
click at [407, 67] on div "# Move to and use two levers hero . moveTo ( 1 ) hero . use ( "lever" ) hero . …" at bounding box center [431, 121] width 84 height 212
type textarea "M"
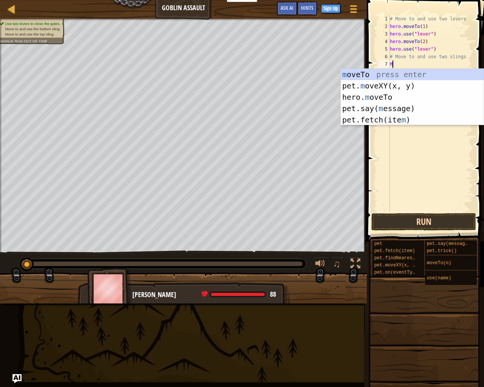
type textarea "M"
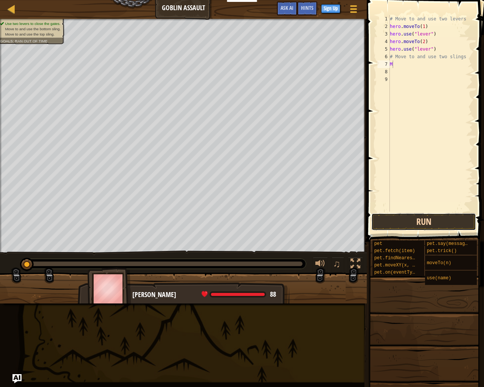
click at [413, 219] on button "Run" at bounding box center [423, 221] width 105 height 17
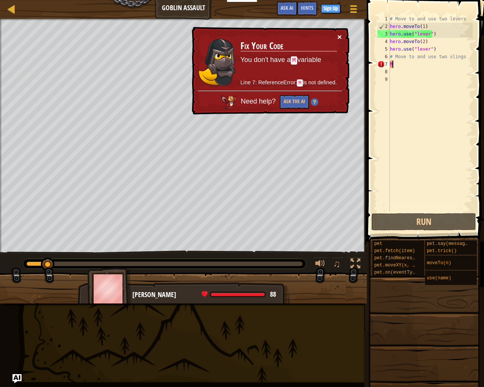
click at [338, 37] on button "×" at bounding box center [339, 37] width 5 height 8
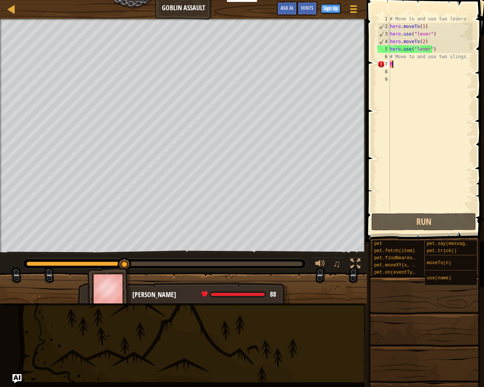
click at [424, 67] on div "# Move to and use two levers hero . moveTo ( 1 ) hero . use ( "lever" ) hero . …" at bounding box center [431, 121] width 84 height 212
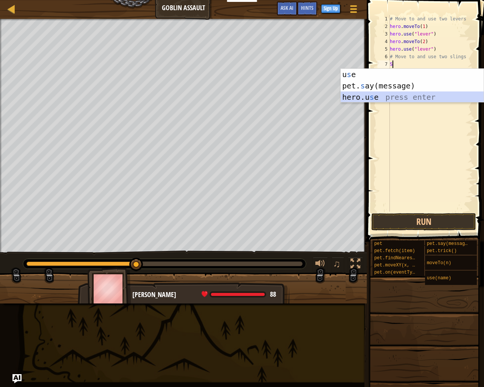
click at [371, 95] on div "u s e press enter pet. s ay(message) press enter hero.u s e press enter" at bounding box center [412, 97] width 143 height 57
type textarea "hero.use("sling")"
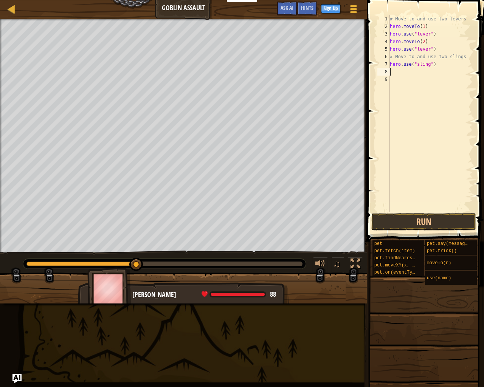
click at [390, 70] on div "# Move to and use two levers hero . moveTo ( 1 ) hero . use ( "lever" ) hero . …" at bounding box center [431, 121] width 84 height 212
click at [395, 221] on button "Run" at bounding box center [423, 221] width 105 height 17
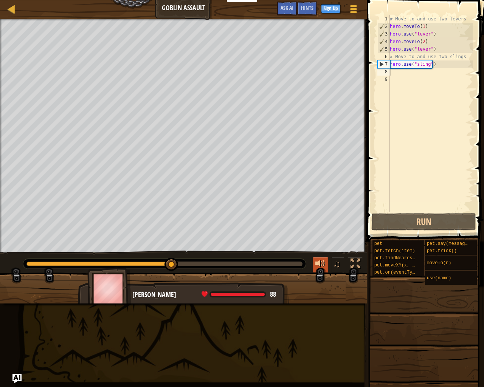
click at [322, 261] on div at bounding box center [320, 264] width 10 height 10
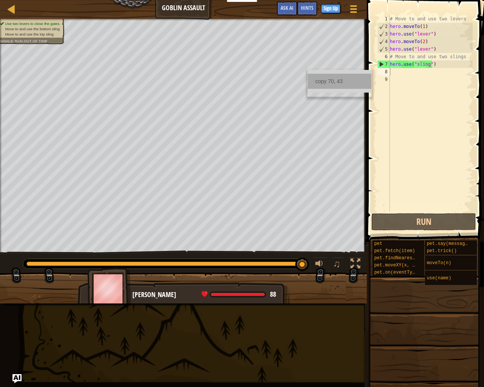
click at [340, 80] on div "copy 70, 43" at bounding box center [340, 81] width 64 height 15
click at [397, 78] on div "# Move to and use two levers hero . moveTo ( 1 ) hero . use ( "lever" ) hero . …" at bounding box center [431, 121] width 84 height 212
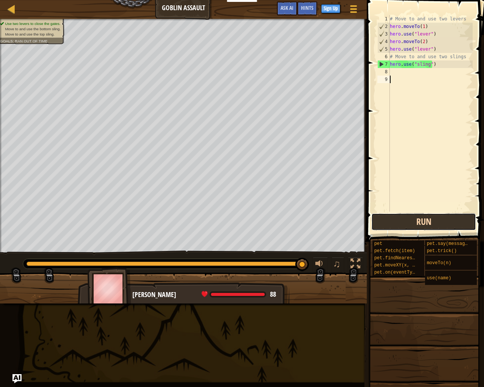
click at [444, 221] on button "Run" at bounding box center [423, 221] width 105 height 17
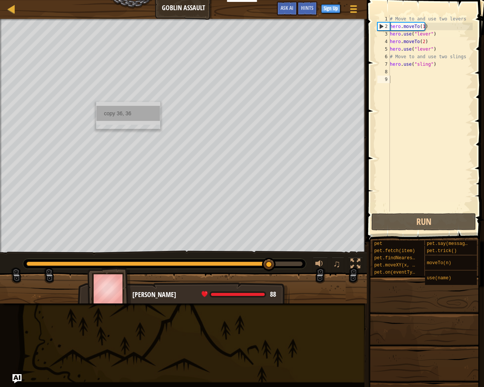
click at [105, 115] on div "copy 36, 36" at bounding box center [128, 113] width 64 height 15
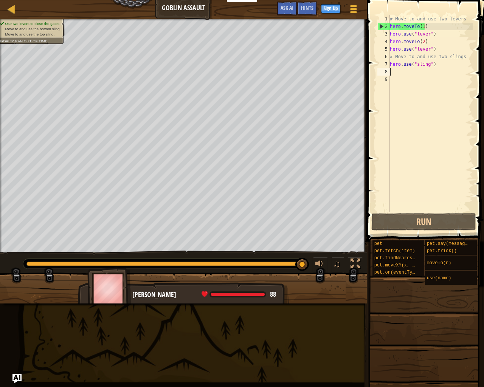
click at [392, 69] on div "# Move to and use two levers hero . moveTo ( 1 ) hero . use ( "lever" ) hero . …" at bounding box center [431, 121] width 84 height 212
click at [389, 71] on div "8" at bounding box center [384, 72] width 12 height 8
click at [387, 71] on div "8" at bounding box center [384, 72] width 12 height 8
click at [389, 71] on div "8" at bounding box center [384, 72] width 12 height 8
click at [392, 68] on div "# Move to and use two levers hero . moveTo ( 1 ) hero . use ( "lever" ) hero . …" at bounding box center [431, 121] width 84 height 212
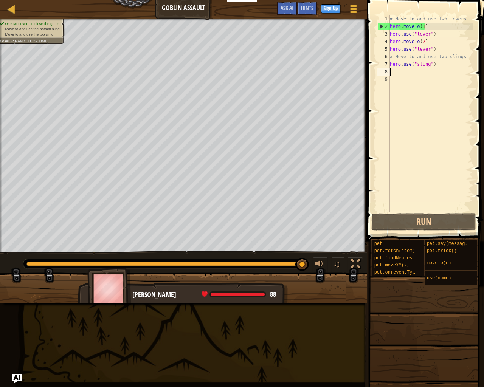
click at [392, 68] on div "# Move to and use two levers hero . moveTo ( 1 ) hero . use ( "lever" ) hero . …" at bounding box center [431, 121] width 84 height 212
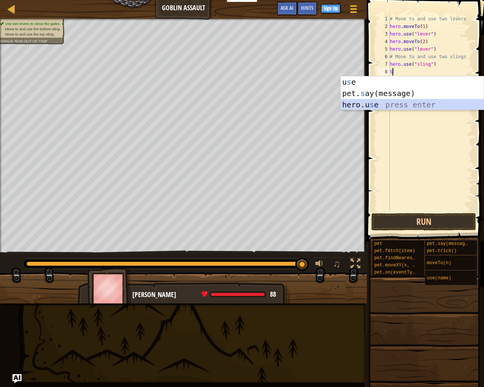
click at [370, 103] on div "u s e press enter pet. s ay(message) press enter hero.u s e press enter" at bounding box center [412, 104] width 143 height 57
type textarea "hero.use("sling")"
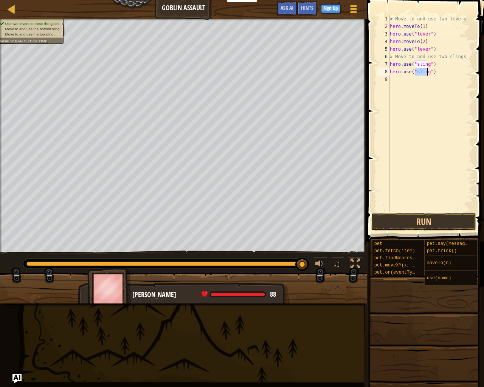
click at [390, 81] on div "# Move to and use two levers hero . moveTo ( 1 ) hero . use ( "lever" ) hero . …" at bounding box center [431, 121] width 84 height 212
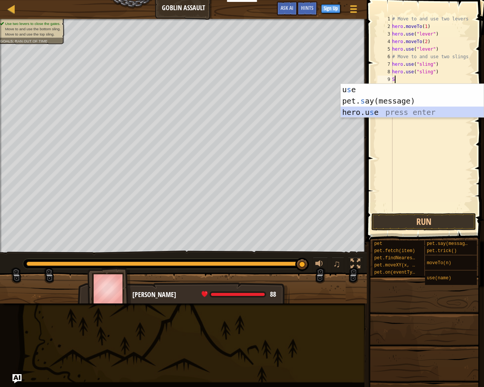
click at [364, 111] on div "u s e press enter pet. s ay(message) press enter hero.u s e press enter" at bounding box center [412, 112] width 143 height 57
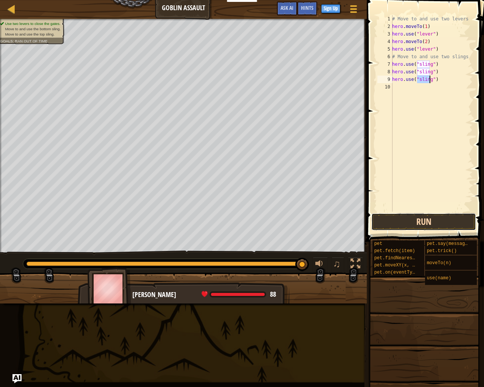
drag, startPoint x: 423, startPoint y: 224, endPoint x: 421, endPoint y: 216, distance: 7.9
click at [421, 219] on button "Run" at bounding box center [423, 221] width 105 height 17
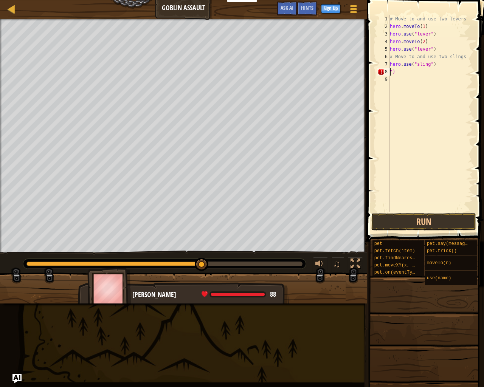
click at [394, 73] on div "# Move to and use two levers hero . moveTo ( 1 ) hero . use ( "lever" ) hero . …" at bounding box center [431, 121] width 84 height 212
type textarea """
click at [433, 65] on div "# Move to and use two levers hero . moveTo ( 1 ) hero . use ( "lever" ) hero . …" at bounding box center [431, 121] width 84 height 212
type textarea "h"
click at [466, 54] on div "# Move to and use two levers hero . moveTo ( 1 ) hero . use ( "lever" ) hero . …" at bounding box center [431, 121] width 84 height 212
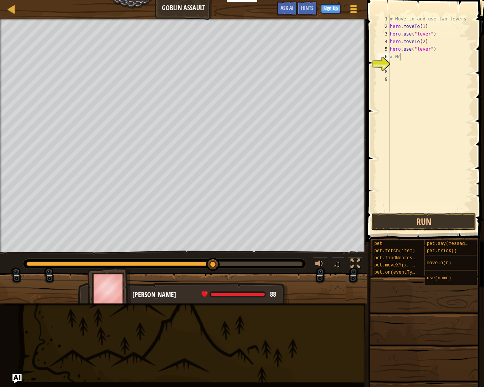
type textarea "#"
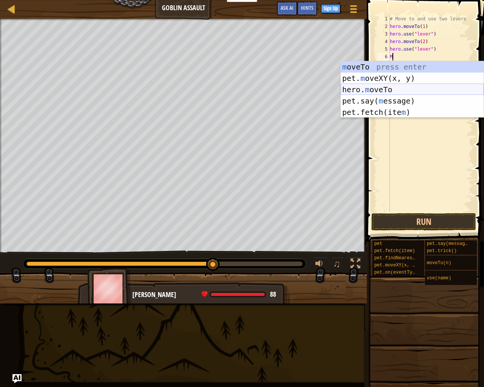
click at [364, 89] on div "m oveTo press enter pet. m oveXY(x, y) press enter hero. m oveTo press enter pe…" at bounding box center [412, 100] width 143 height 79
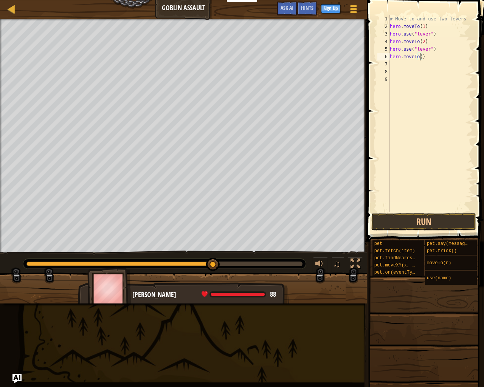
type textarea "hero.moveTo(4)"
click at [402, 64] on div "# Move to and use two levers hero . moveTo ( 1 ) hero . use ( "lever" ) hero . …" at bounding box center [431, 121] width 84 height 212
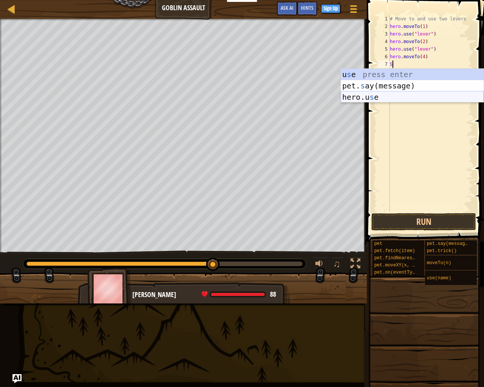
drag, startPoint x: 370, startPoint y: 96, endPoint x: 375, endPoint y: 92, distance: 6.7
click at [373, 94] on div "u s e press enter pet. s ay(message) press enter hero.u s e press enter" at bounding box center [412, 97] width 143 height 57
type textarea "hero.use("sling")"
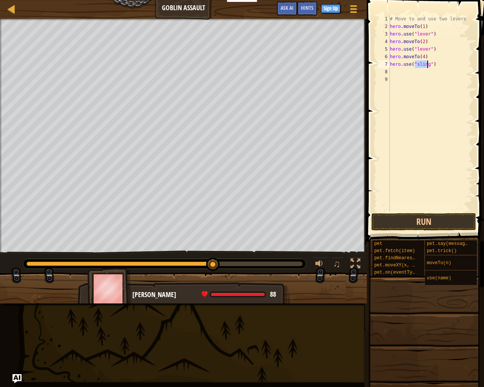
click at [394, 73] on div "# Move to and use two levers hero . moveTo ( 1 ) hero . use ( "lever" ) hero . …" at bounding box center [431, 121] width 84 height 212
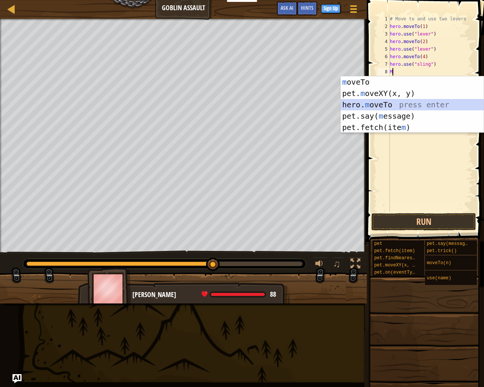
click at [371, 102] on div "m oveTo press enter pet. m oveXY(x, y) press enter hero. m oveTo press enter pe…" at bounding box center [412, 115] width 143 height 79
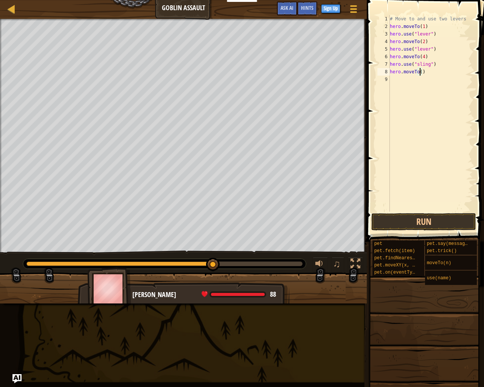
type textarea "hero.moveTo(3)"
click at [394, 82] on div "# Move to and use two levers hero . moveTo ( 1 ) hero . use ( "lever" ) hero . …" at bounding box center [431, 121] width 84 height 212
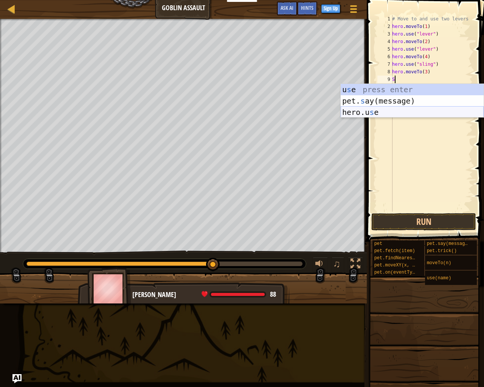
click at [361, 107] on div "u s e press enter pet. s ay(message) press enter hero.u s e press enter" at bounding box center [412, 112] width 143 height 57
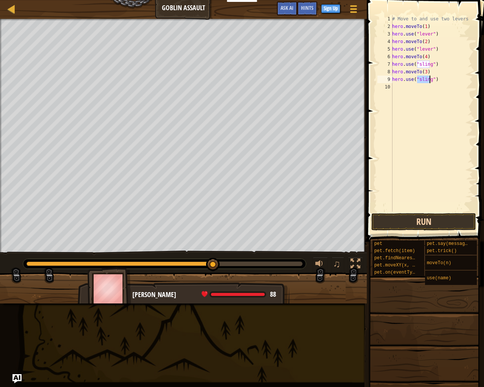
type textarea "hero.use("sling")"
click at [437, 216] on button "Run" at bounding box center [423, 221] width 105 height 17
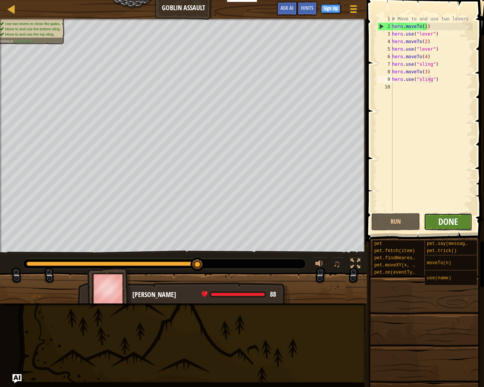
click at [439, 221] on span "Done" at bounding box center [448, 222] width 20 height 12
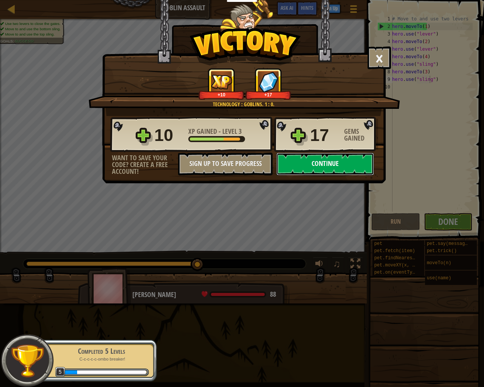
click at [305, 166] on button "Continue" at bounding box center [326, 164] width 98 height 23
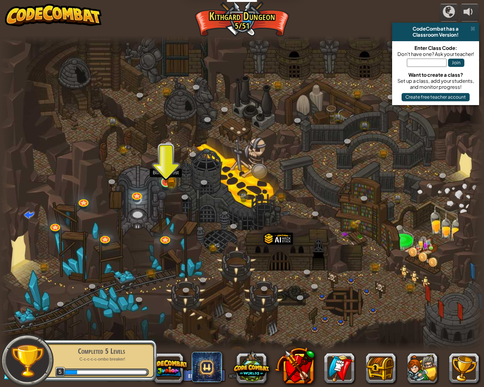
click at [165, 180] on img at bounding box center [166, 169] width 12 height 28
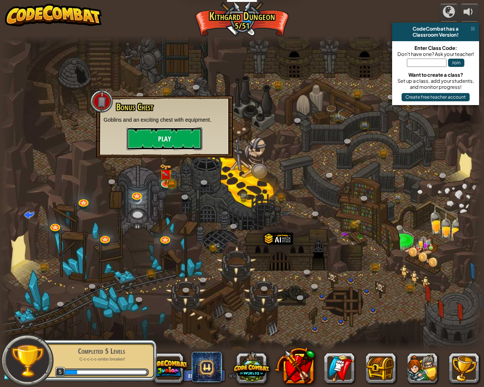
click at [151, 133] on button "Play" at bounding box center [165, 138] width 76 height 23
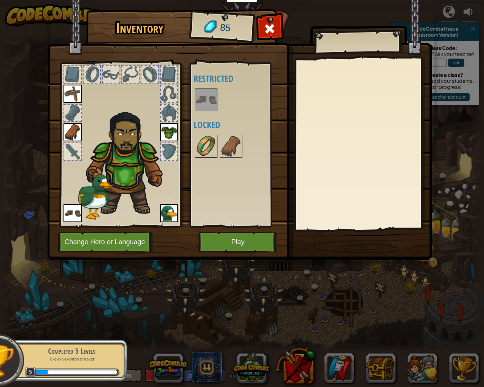
click at [214, 149] on img at bounding box center [206, 146] width 21 height 21
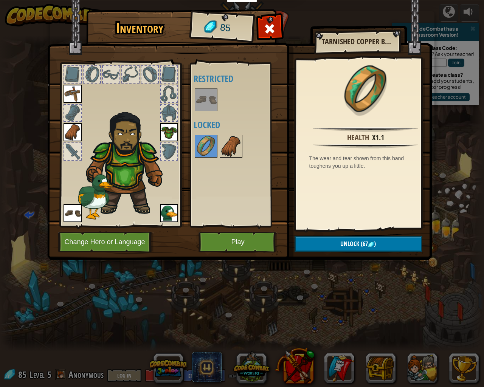
click at [231, 141] on img at bounding box center [231, 146] width 21 height 21
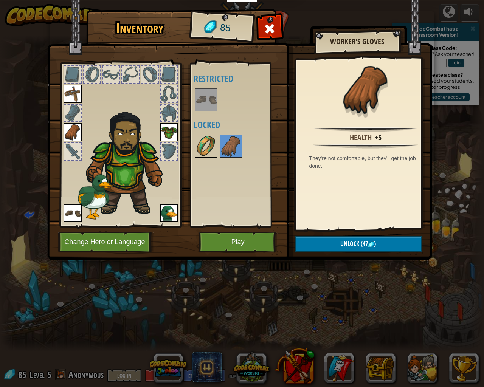
click at [210, 148] on img at bounding box center [206, 146] width 21 height 21
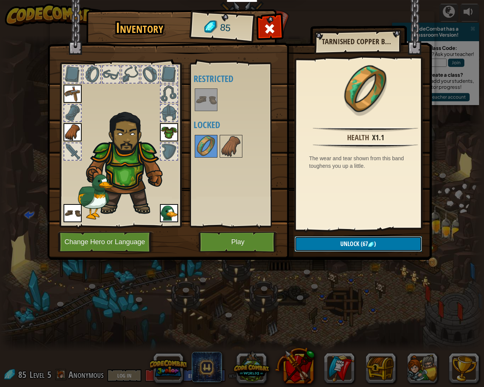
click at [390, 242] on button "Unlock (67 )" at bounding box center [358, 244] width 127 height 16
click at [390, 241] on button "Confirm" at bounding box center [358, 244] width 127 height 16
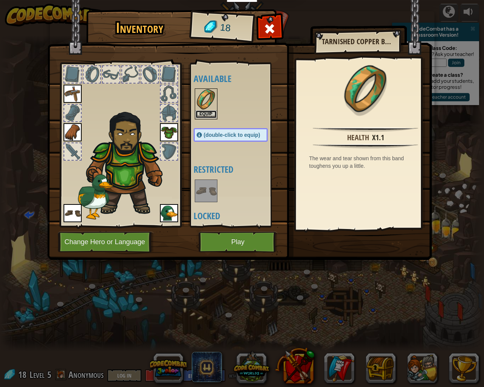
click at [203, 112] on button "Equip" at bounding box center [206, 114] width 21 height 8
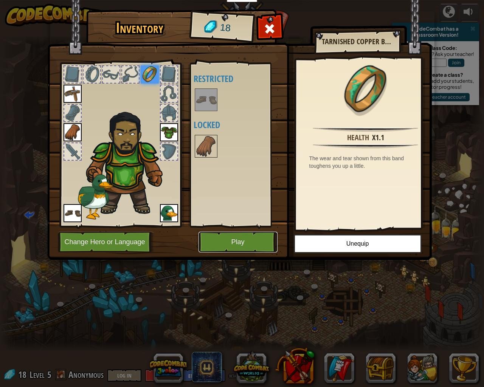
click at [245, 238] on button "Play" at bounding box center [238, 242] width 79 height 21
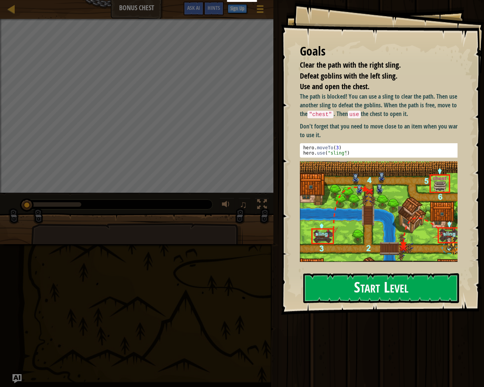
click at [389, 276] on div "Goals Clear the path with the right sling. Defeat goblins with the left sling. …" at bounding box center [382, 157] width 203 height 315
click at [389, 280] on button "Start Level" at bounding box center [381, 289] width 156 height 30
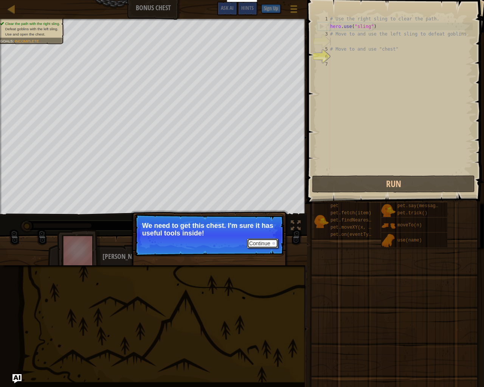
click at [256, 241] on button "Continue" at bounding box center [262, 244] width 31 height 10
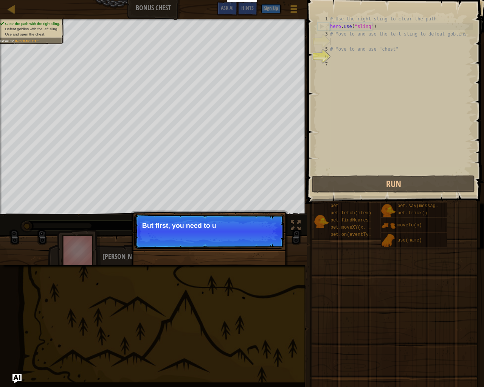
click at [266, 227] on p "But first, you need to u" at bounding box center [209, 226] width 134 height 8
drag, startPoint x: 266, startPoint y: 227, endPoint x: 248, endPoint y: 211, distance: 24.1
click at [264, 227] on p "But first, you need to use those sling" at bounding box center [209, 226] width 134 height 8
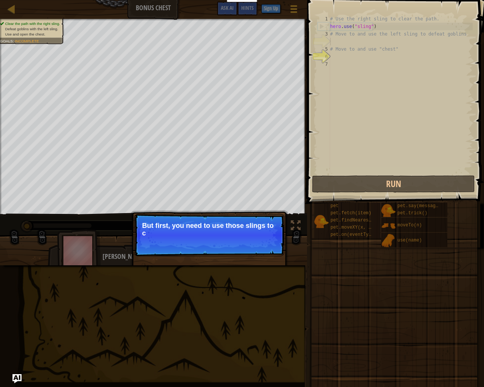
click at [248, 212] on div "Continue But first, you need to use those slings to c" at bounding box center [210, 266] width 158 height 112
click at [245, 219] on p "Continue But first, you need to use those slings to clear the path and def" at bounding box center [209, 235] width 150 height 42
drag, startPoint x: 249, startPoint y: 219, endPoint x: 269, endPoint y: 210, distance: 21.7
click at [253, 216] on p "Continue But first, you need to use those slings to clear the path and defeat t…" at bounding box center [209, 235] width 150 height 42
click at [280, 229] on p "Continue But first, you need to use those slings to clear the path and defeat t…" at bounding box center [209, 235] width 150 height 42
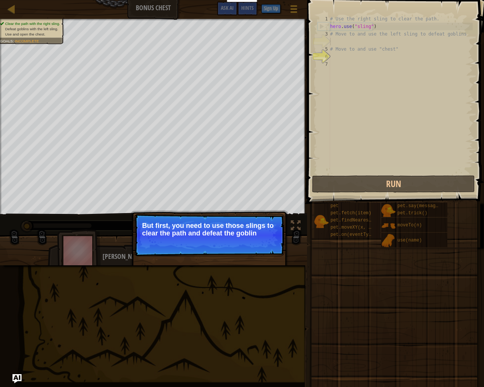
click at [300, 199] on div "Map Bonus Chest Game Menu Done Sign Up Hints Ask AI 1 ההההההההההההההההההההההההה…" at bounding box center [242, 193] width 484 height 387
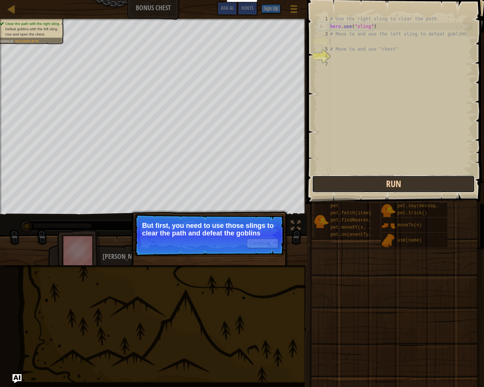
click at [313, 190] on button "Run" at bounding box center [393, 184] width 163 height 17
click at [322, 188] on button "Running" at bounding box center [393, 184] width 163 height 17
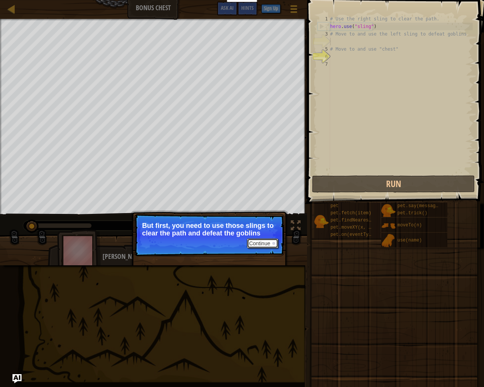
click at [260, 241] on button "Continue" at bounding box center [262, 244] width 31 height 10
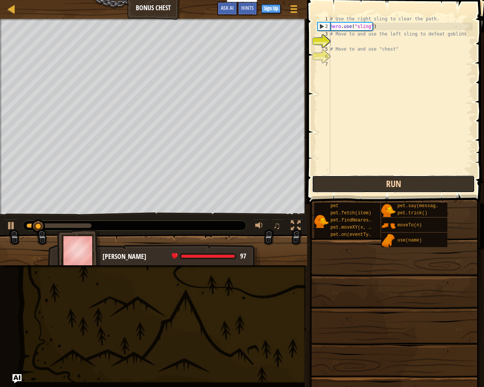
click at [334, 186] on button "Run" at bounding box center [393, 184] width 163 height 17
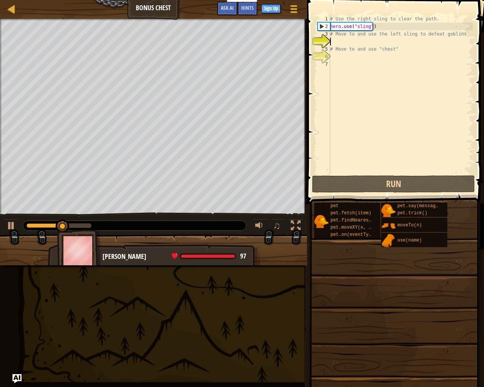
click at [334, 41] on div "# Use the right sling to clear the path. hero . use ( "sling" ) # Move to and u…" at bounding box center [401, 102] width 144 height 174
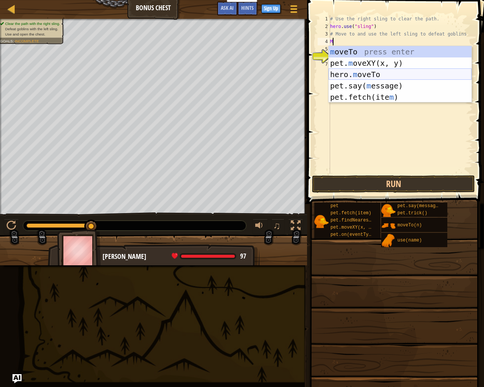
click at [351, 75] on div "m oveTo press enter pet. m oveXY(x, y) press enter hero. m oveTo press enter pe…" at bounding box center [400, 85] width 143 height 79
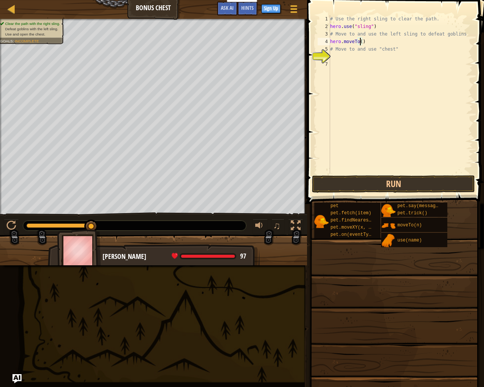
type textarea "hero.moveTo(3)"
click at [343, 57] on div "# Use the right sling to clear the path. hero . use ( "sling" ) # Move to and u…" at bounding box center [401, 102] width 144 height 174
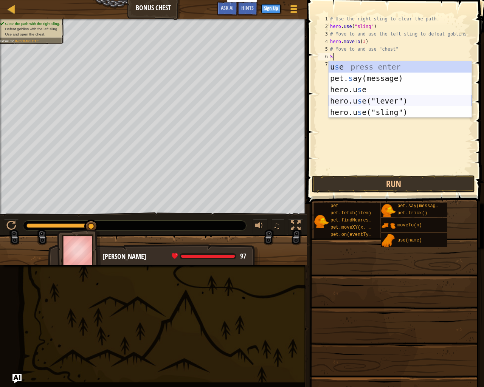
click at [356, 98] on div "u s e press enter pet. s ay(message) press enter hero.u s e press enter hero.u …" at bounding box center [400, 100] width 143 height 79
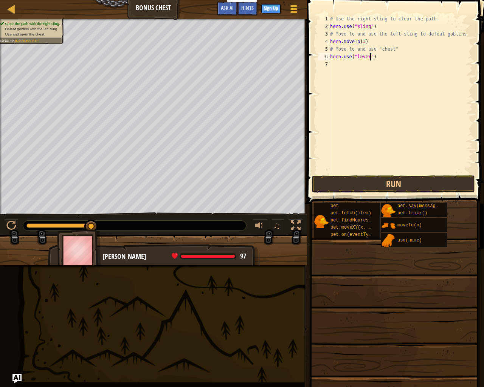
click at [370, 54] on div "# Use the right sling to clear the path. hero . use ( "sling" ) # Move to and u…" at bounding box center [401, 102] width 144 height 174
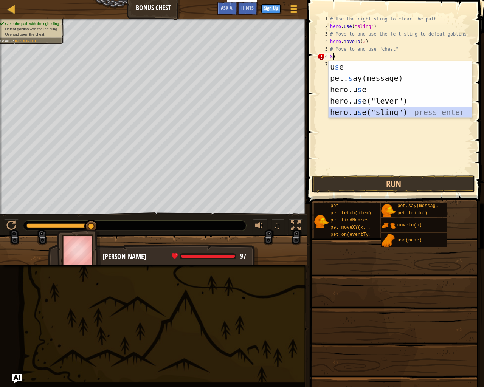
click at [358, 107] on div "u s e press enter pet. s ay(message) press enter hero.u s e press enter hero.u …" at bounding box center [400, 100] width 143 height 79
type textarea "hero.use("sling")"
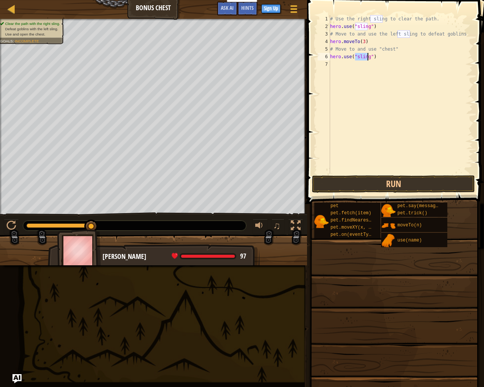
click at [334, 61] on div "# Use the right sling to clear the path. hero . use ( "sling" ) # Move to and u…" at bounding box center [401, 102] width 144 height 174
click at [354, 188] on button "Run" at bounding box center [393, 184] width 163 height 17
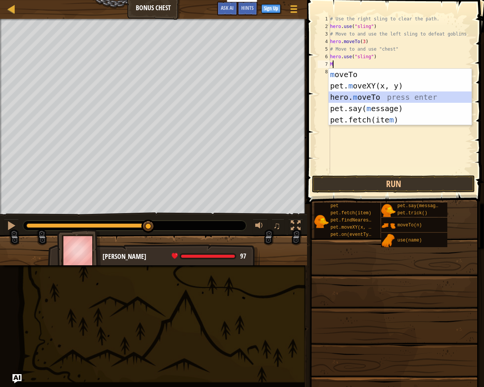
click at [361, 98] on div "m oveTo press enter pet. m oveXY(x, y) press enter hero. m oveTo press enter pe…" at bounding box center [400, 108] width 143 height 79
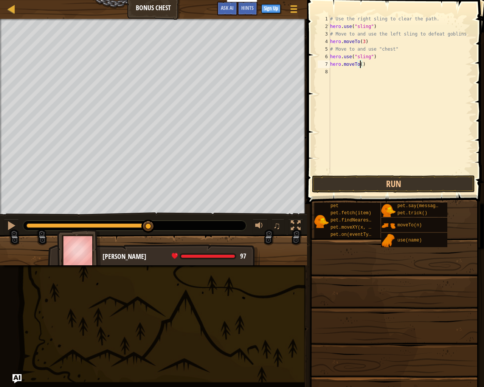
type textarea "hero.moveTo(6)"
click at [332, 71] on div "# Use the right sling to clear the path. hero . use ( "sling" ) # Move to and u…" at bounding box center [401, 102] width 144 height 174
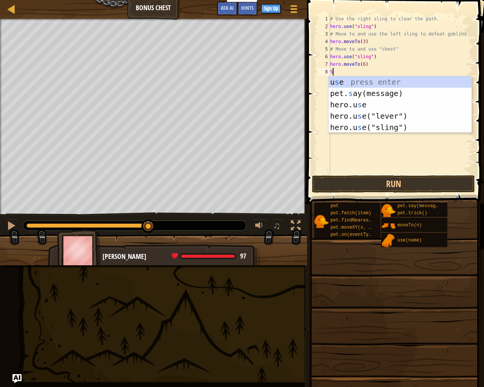
type textarea "S"
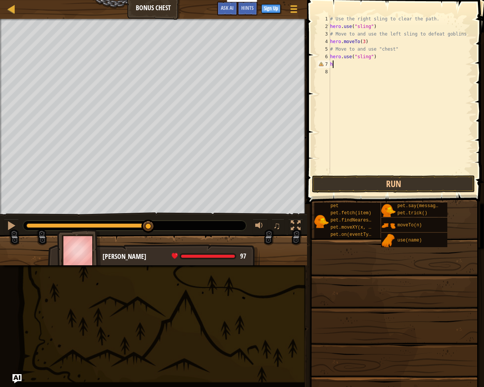
type textarea "h"
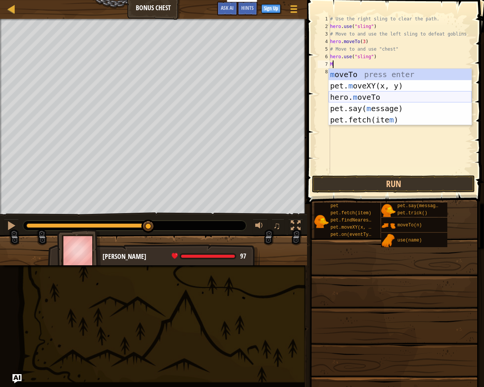
click at [376, 96] on div "m oveTo press enter pet. m oveXY(x, y) press enter hero. m oveTo press enter pe…" at bounding box center [400, 108] width 143 height 79
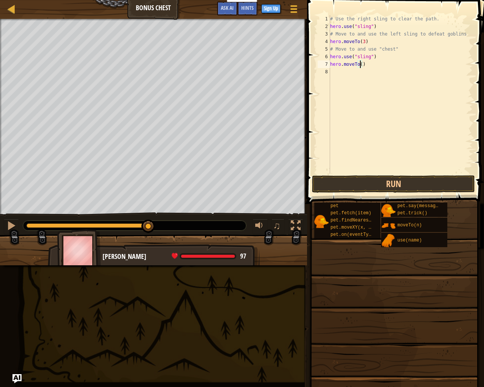
type textarea "hero.moveTo(6)"
click at [332, 70] on div "# Use the right sling to clear the path. hero . use ( "sling" ) # Move to and u…" at bounding box center [401, 102] width 144 height 174
type textarea "O"
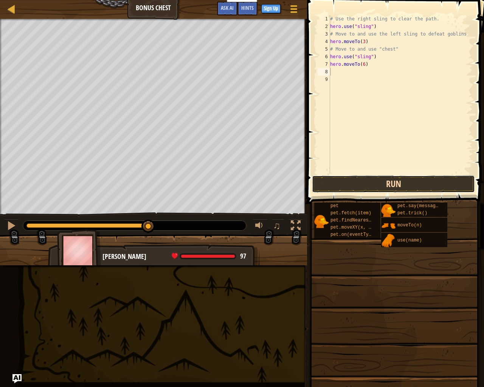
click at [404, 181] on button "Run" at bounding box center [393, 184] width 163 height 17
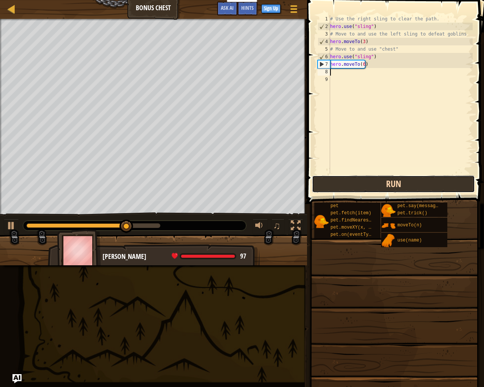
click at [393, 178] on button "Run" at bounding box center [393, 184] width 163 height 17
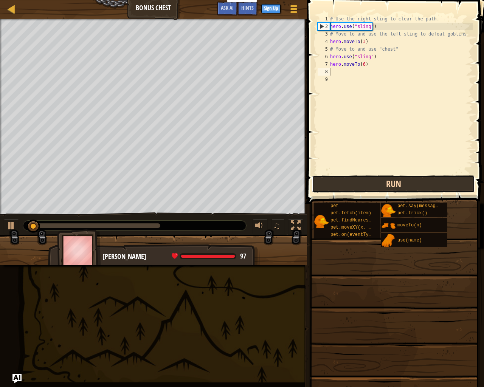
click at [393, 178] on button "Run" at bounding box center [393, 184] width 163 height 17
click at [374, 178] on button "Run" at bounding box center [393, 184] width 163 height 17
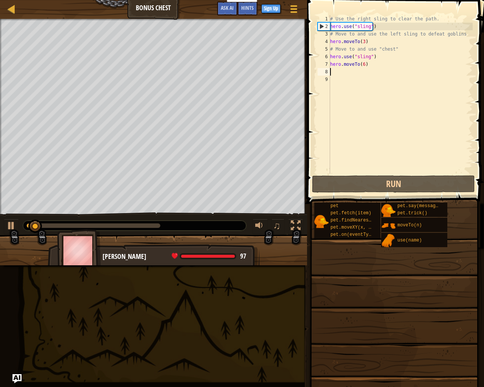
click at [363, 66] on div "# Use the right sling to clear the path. hero . use ( "sling" ) # Move to and u…" at bounding box center [401, 102] width 144 height 174
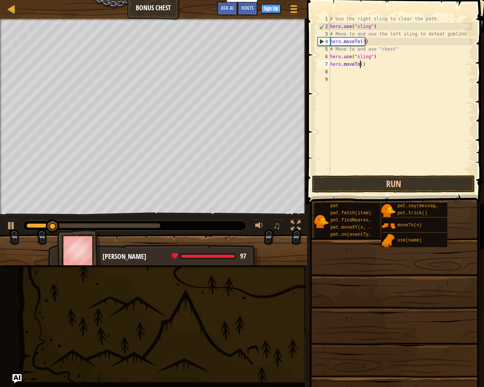
type textarea "hero.moveTo(4)"
click at [344, 70] on div "# Use the right sling to clear the path. hero . use ( "sling" ) # Move to and u…" at bounding box center [401, 102] width 144 height 174
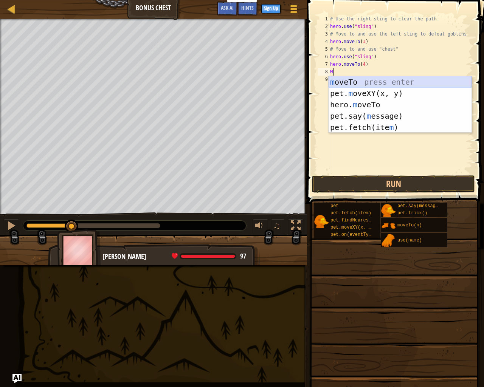
click at [354, 80] on div "m oveTo press enter pet. m oveXY(x, y) press enter hero. m oveTo press enter pe…" at bounding box center [400, 115] width 143 height 79
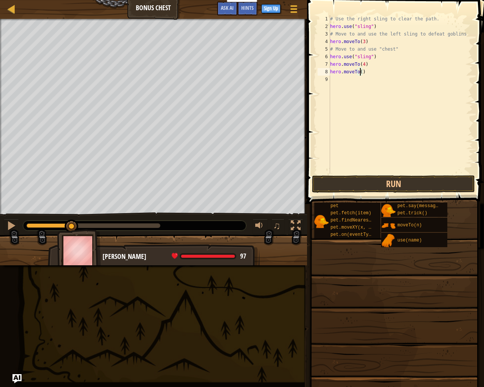
scroll to position [3, 2]
click at [352, 183] on button "Run" at bounding box center [393, 184] width 163 height 17
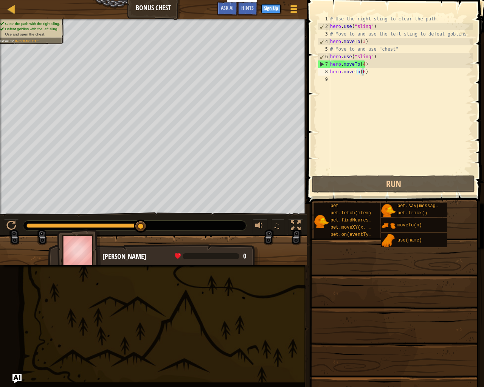
click at [362, 65] on div "# Use the right sling to clear the path. hero . use ( "sling" ) # Move to and u…" at bounding box center [401, 102] width 144 height 174
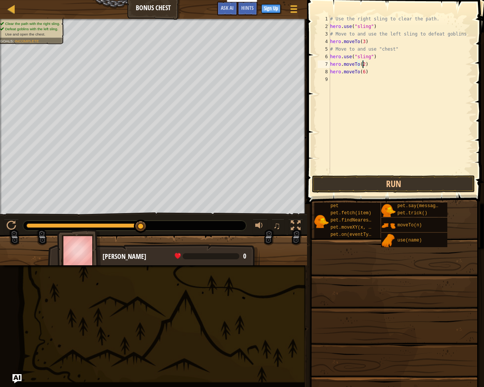
click at [363, 71] on div "# Use the right sling to clear the path. hero . use ( "sling" ) # Move to and u…" at bounding box center [401, 102] width 144 height 174
type textarea "hero.moveTo(4)"
click at [344, 79] on div "# Use the right sling to clear the path. hero . use ( "sling" ) # Move to and u…" at bounding box center [401, 102] width 144 height 174
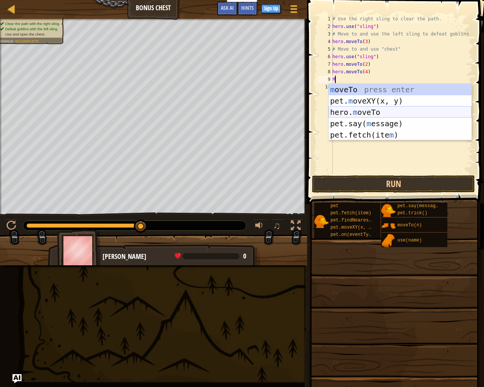
click at [353, 107] on div "m oveTo press enter pet. m oveXY(x, y) press enter hero. m oveTo press enter pe…" at bounding box center [400, 123] width 143 height 79
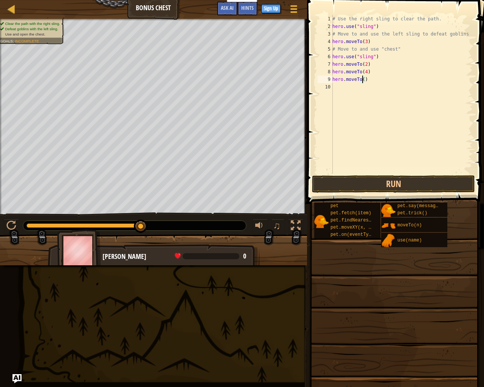
type textarea "hero.moveTo(5)"
click at [342, 89] on div "# Use the right sling to clear the path. hero . use ( "sling" ) # Move to and u…" at bounding box center [402, 102] width 142 height 174
type textarea "6"
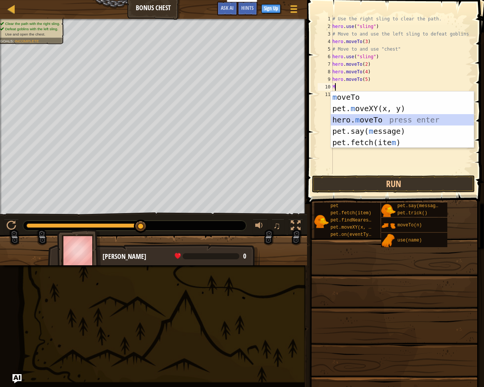
click at [372, 115] on div "m oveTo press enter pet. m oveXY(x, y) press enter hero. m oveTo press enter pe…" at bounding box center [402, 131] width 143 height 79
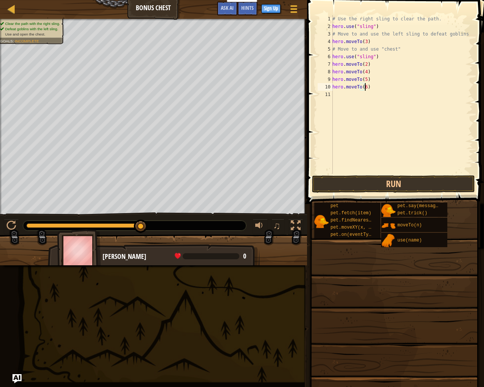
scroll to position [3, 2]
type textarea "hero.moveTo(6)"
click at [367, 186] on button "Run" at bounding box center [393, 184] width 163 height 17
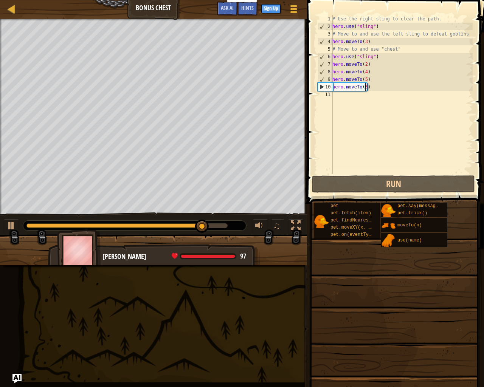
click at [334, 95] on div "# Use the right sling to clear the path. hero . use ( "sling" ) # Move to and u…" at bounding box center [402, 102] width 142 height 174
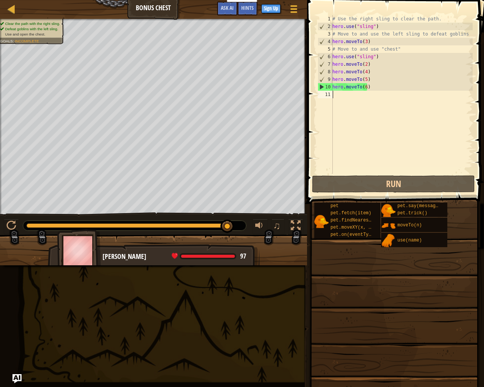
type textarea "C"
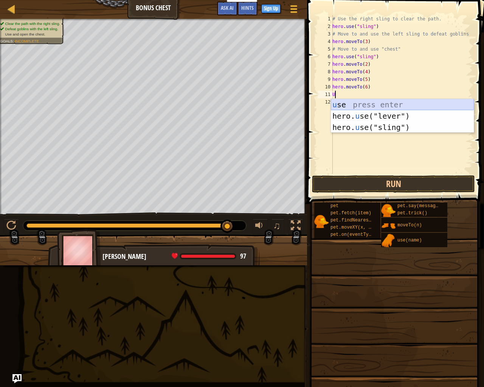
click at [363, 102] on div "u se press enter hero. u se("lever") press enter hero. u se("sling") press enter" at bounding box center [402, 127] width 143 height 57
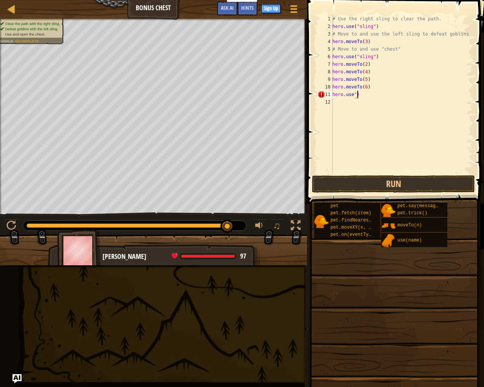
click at [362, 98] on div "# Use the right sling to clear the path. hero . use ( "sling" ) # Move to and u…" at bounding box center [402, 102] width 142 height 174
type textarea "h"
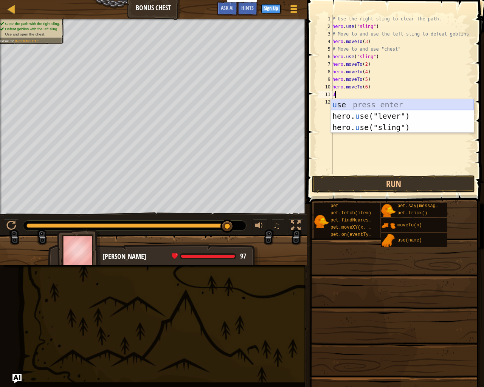
click at [367, 104] on div "u se press enter hero. u se("lever") press enter hero. u se("sling") press enter" at bounding box center [402, 127] width 143 height 57
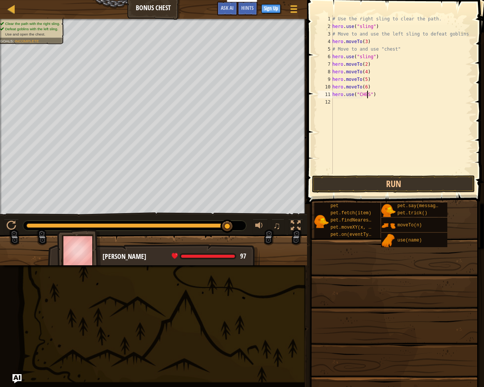
scroll to position [3, 3]
click at [389, 176] on button "Run" at bounding box center [393, 184] width 163 height 17
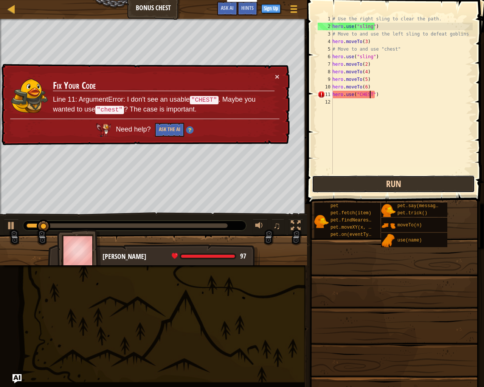
click at [382, 186] on button "Run" at bounding box center [393, 184] width 163 height 17
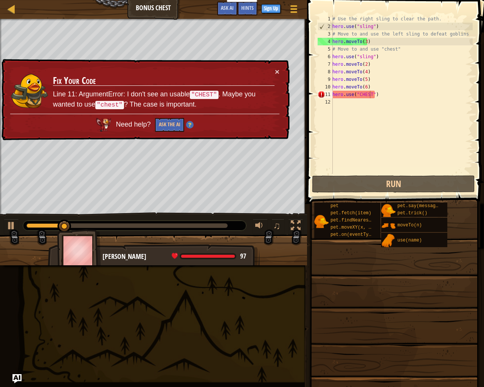
click at [108, 106] on code ""chest"" at bounding box center [109, 105] width 29 height 8
click at [363, 94] on div "# Use the right sling to clear the path. hero . use ( "sling" ) # Move to and u…" at bounding box center [402, 102] width 142 height 174
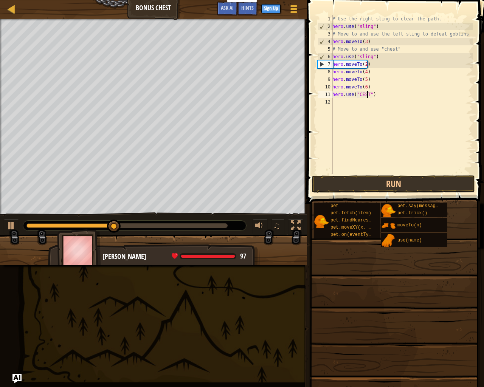
click at [367, 94] on div "# Use the right sling to clear the path. hero . use ( "sling" ) # Move to and u…" at bounding box center [402, 102] width 142 height 174
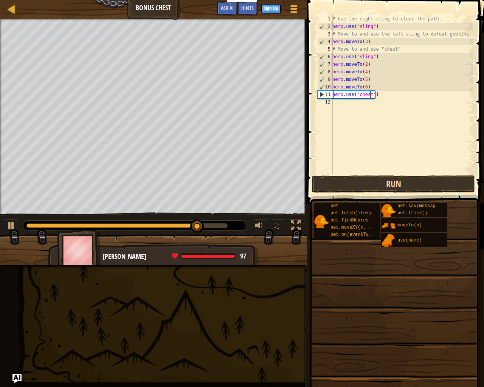
type textarea "hero.use("chest")"
click at [339, 180] on button "Run" at bounding box center [393, 184] width 163 height 17
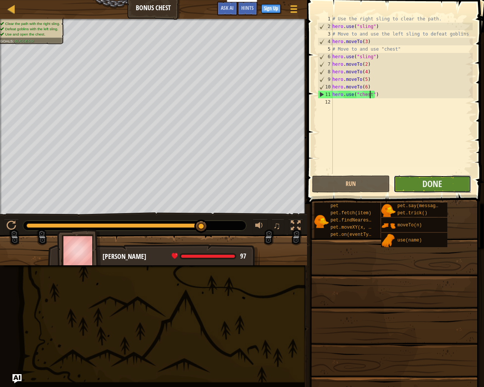
click at [419, 184] on button "Done" at bounding box center [433, 184] width 78 height 17
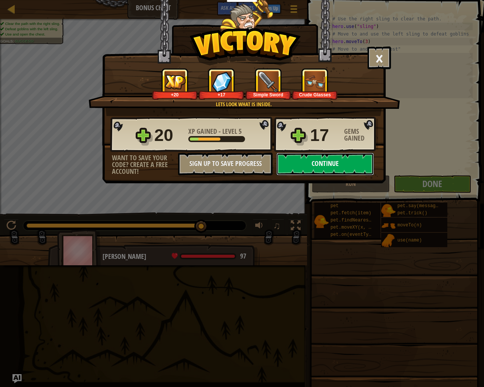
click at [311, 162] on button "Continue" at bounding box center [326, 164] width 98 height 23
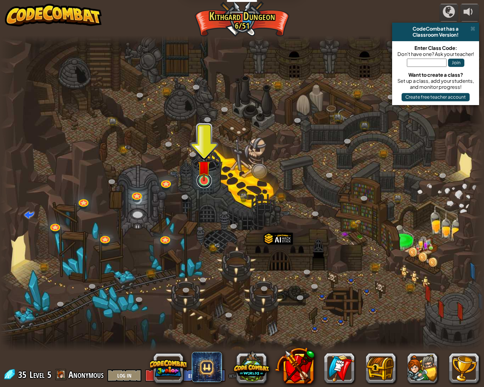
click at [204, 183] on link at bounding box center [204, 180] width 15 height 15
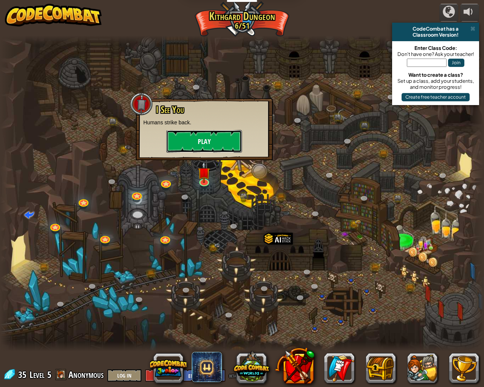
click at [193, 135] on button "Play" at bounding box center [204, 141] width 76 height 23
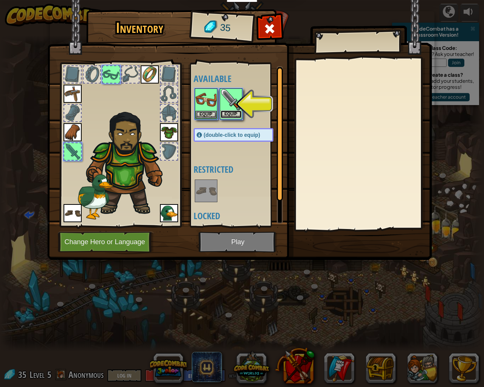
click at [230, 114] on button "Equip" at bounding box center [231, 114] width 21 height 8
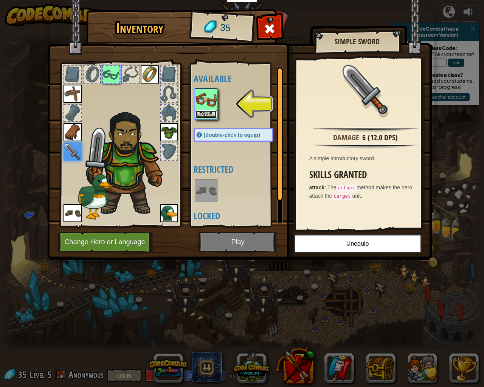
click at [211, 114] on button "Equip" at bounding box center [206, 114] width 21 height 8
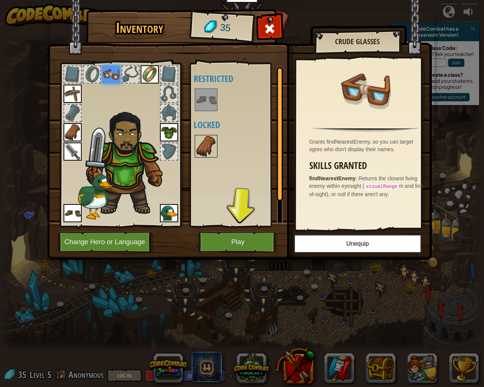
click at [208, 146] on img at bounding box center [206, 146] width 21 height 21
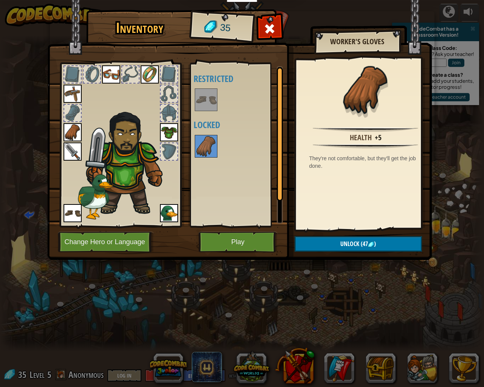
click at [211, 101] on img at bounding box center [206, 99] width 21 height 21
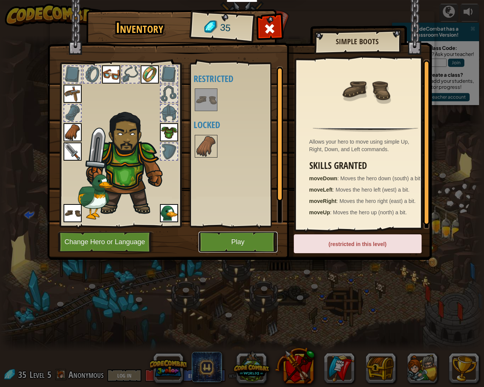
click at [226, 243] on button "Play" at bounding box center [238, 242] width 79 height 21
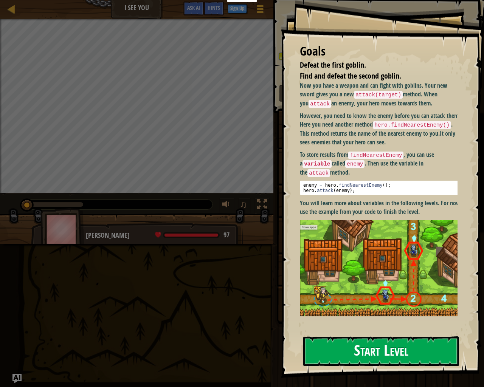
click at [413, 336] on button "Start Level" at bounding box center [381, 352] width 156 height 30
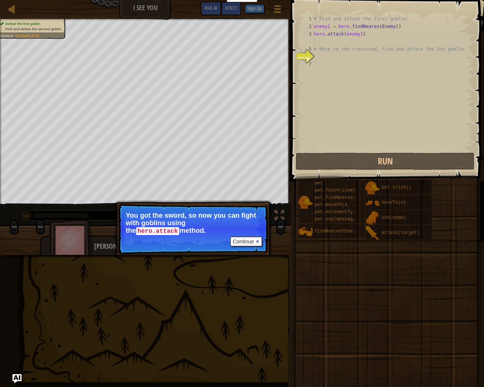
click at [322, 44] on div "# Find and attack the first goblin enemy1 = hero . findNearestEnemy ( ) hero . …" at bounding box center [392, 90] width 160 height 151
click at [313, 47] on div "5" at bounding box center [307, 49] width 12 height 8
type textarea "# Move to the crossroad, find and attack the 2nd goblin."
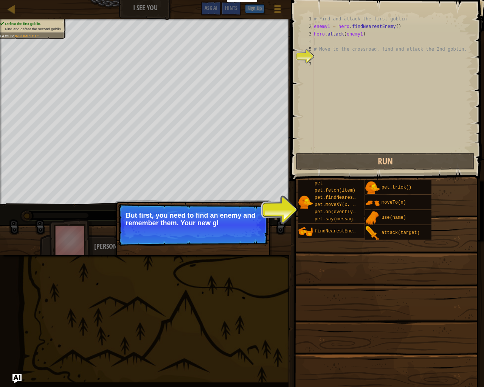
click at [319, 39] on div "# Find and attack the first goblin enemy1 = hero . findNearestEnemy ( ) hero . …" at bounding box center [392, 90] width 160 height 151
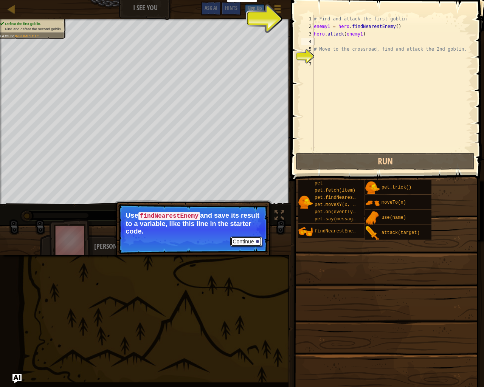
click at [245, 238] on button "Continue" at bounding box center [245, 242] width 31 height 10
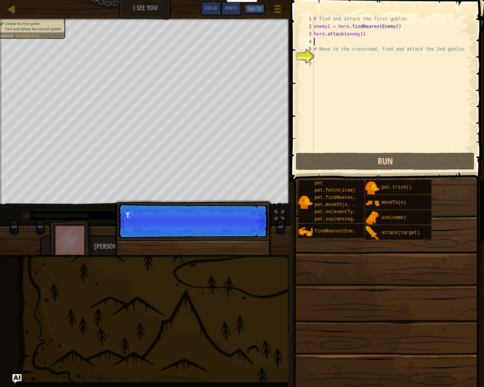
scroll to position [3, 0]
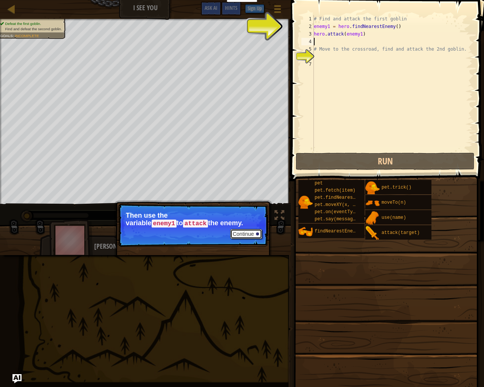
click at [250, 230] on button "Continue" at bounding box center [245, 234] width 31 height 10
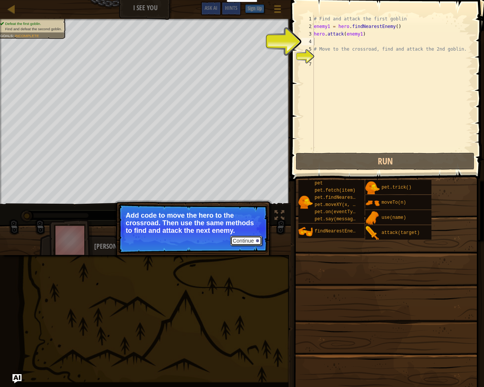
click at [242, 239] on button "Continue" at bounding box center [245, 241] width 31 height 10
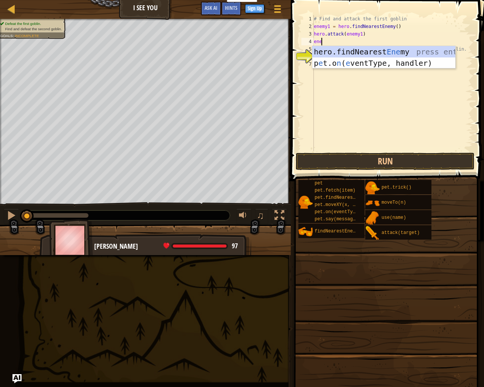
type textarea "enem"
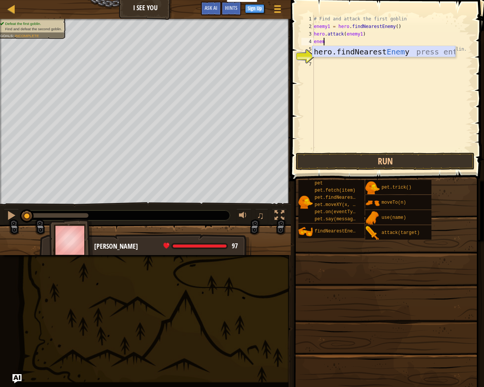
click at [404, 52] on div "hero.findNearest Enem y press enter" at bounding box center [383, 63] width 143 height 34
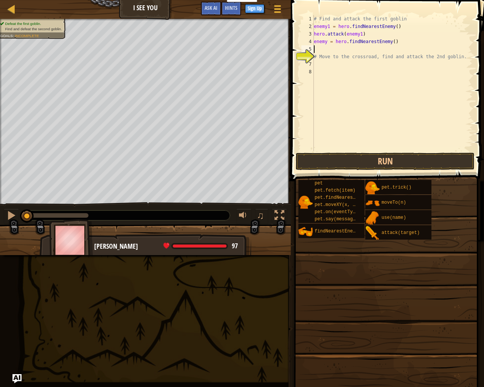
scroll to position [3, 0]
click at [316, 50] on div "# Find and attack the first goblin enemy1 = hero . findNearestEnemy ( ) hero . …" at bounding box center [392, 90] width 160 height 151
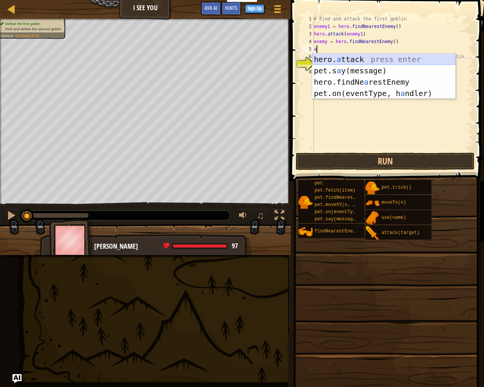
click at [351, 56] on div "hero. a ttack press enter pet.s a y(message) press enter hero.findNe a restEnem…" at bounding box center [383, 88] width 143 height 68
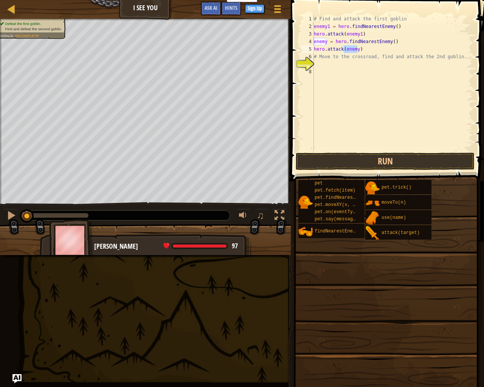
click at [338, 152] on span at bounding box center [388, 80] width 199 height 204
click at [336, 156] on button "Run" at bounding box center [385, 161] width 179 height 17
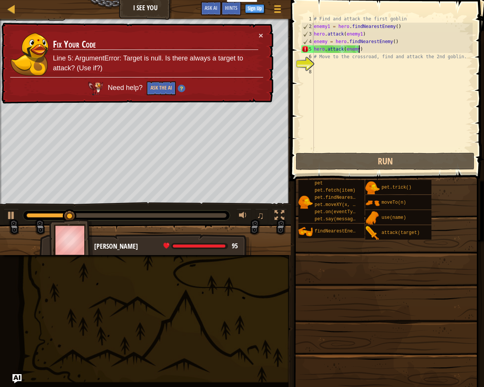
click at [358, 49] on div "# Find and attack the first goblin enemy1 = hero . findNearestEnemy ( ) hero . …" at bounding box center [392, 90] width 160 height 151
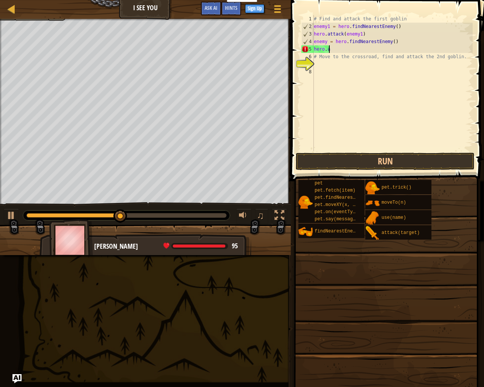
type textarea "h"
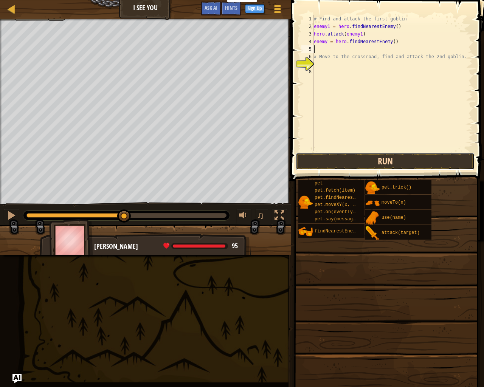
click at [357, 161] on button "Run" at bounding box center [385, 161] width 179 height 17
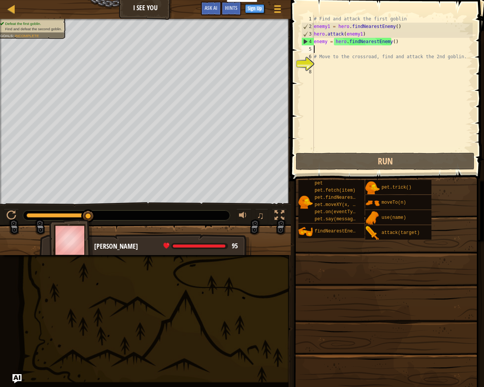
click at [324, 48] on div "# Find and attack the first goblin enemy1 = hero . findNearestEnemy ( ) hero . …" at bounding box center [392, 90] width 160 height 151
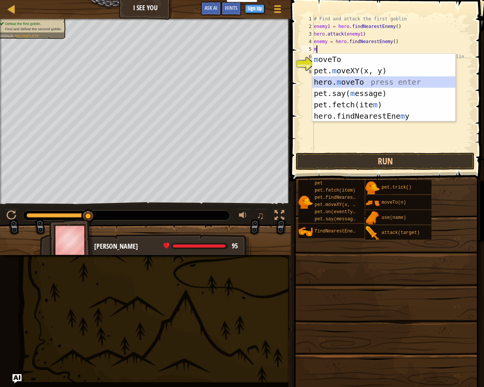
click at [352, 84] on div "m oveTo press enter pet. m oveXY(x, y) press enter hero. m oveTo press enter pe…" at bounding box center [383, 99] width 143 height 91
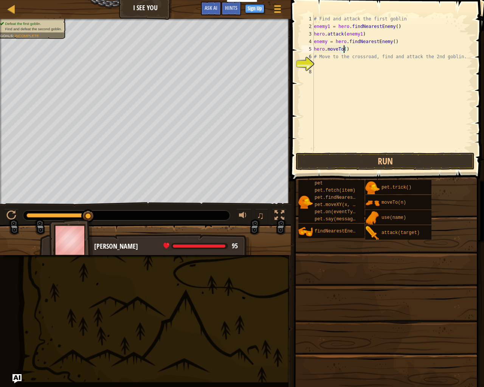
scroll to position [3, 2]
click at [326, 57] on div "# Find and attack the first goblin enemy1 = hero . findNearestEnemy ( ) hero . …" at bounding box center [392, 90] width 160 height 151
click at [320, 60] on div "# Find and attack the first goblin enemy1 = hero . findNearestEnemy ( ) hero . …" at bounding box center [392, 90] width 160 height 151
click at [460, 55] on div "# Find and attack the first goblin enemy1 = hero . findNearestEnemy ( ) hero . …" at bounding box center [392, 90] width 160 height 151
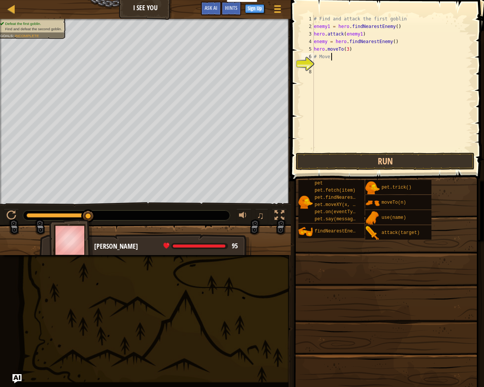
type textarea "#"
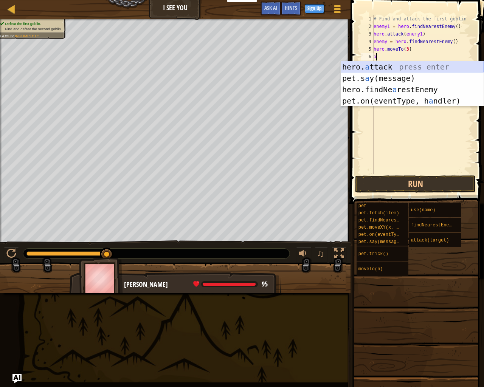
click at [391, 67] on div "hero. a ttack press enter pet.s a y(message) press enter hero.findNe a restEnem…" at bounding box center [412, 95] width 143 height 68
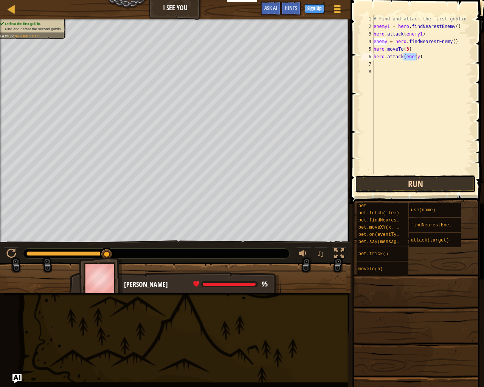
click at [378, 179] on button "Run" at bounding box center [415, 184] width 121 height 17
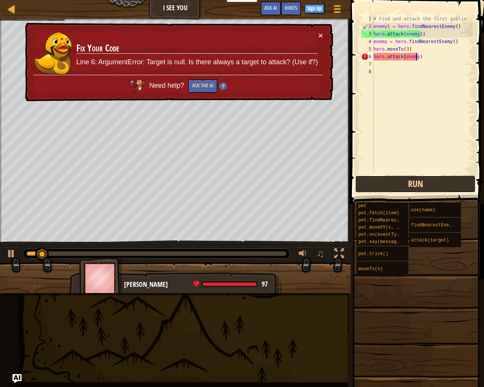
click at [384, 180] on button "Run" at bounding box center [415, 184] width 121 height 17
click at [383, 177] on button "Run" at bounding box center [415, 184] width 121 height 17
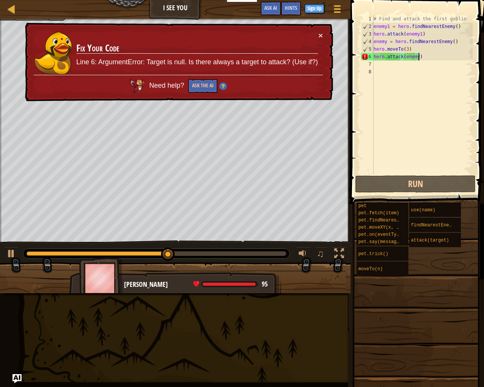
click at [424, 53] on div "# Find and attack the first goblin enemy1 = hero . findNearestEnemy ( ) hero . …" at bounding box center [422, 102] width 101 height 174
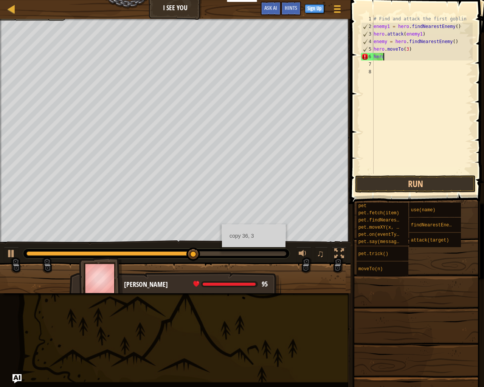
type textarea "h"
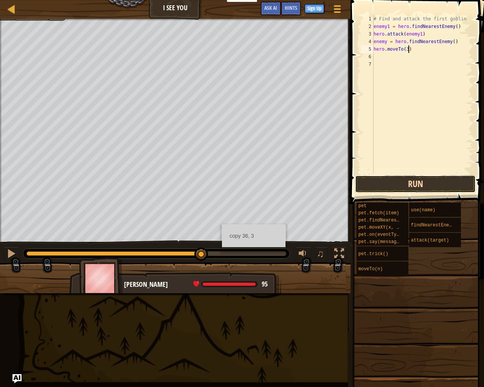
click at [392, 188] on button "Run" at bounding box center [415, 184] width 121 height 17
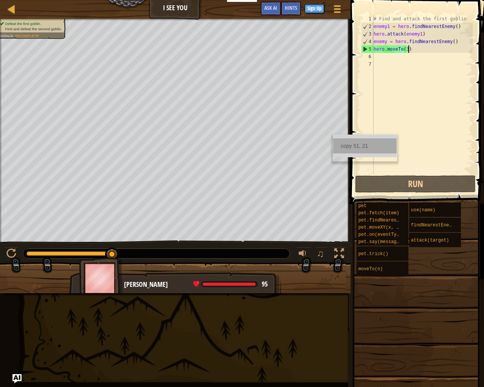
click at [365, 152] on div "copy 51, 21" at bounding box center [365, 145] width 64 height 15
click at [407, 50] on div "# Find and attack the first goblin enemy1 = hero . findNearestEnemy ( ) hero . …" at bounding box center [422, 102] width 101 height 174
click at [186, 9] on div "Map I See You Game Menu Done Sign Up Hints Ask AI" at bounding box center [175, 9] width 351 height 19
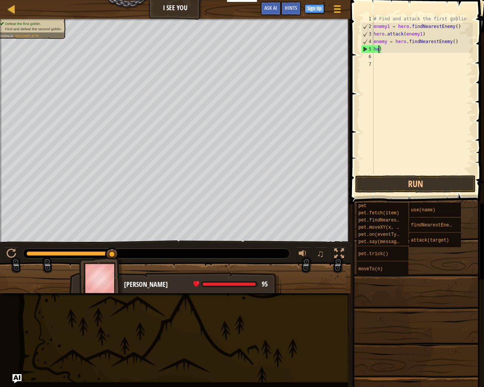
type textarea ")"
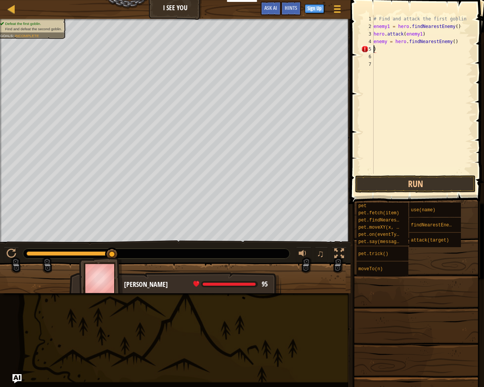
click at [384, 50] on div "# Find and attack the first goblin enemy1 = hero . findNearestEnemy ( ) hero . …" at bounding box center [422, 102] width 101 height 174
type textarea "m"
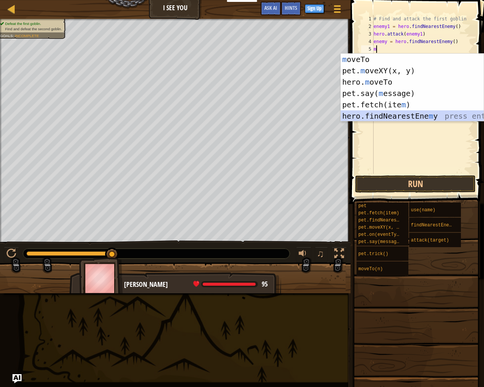
click at [360, 114] on div "m oveTo press enter pet. m oveXY(x, y) press enter hero. m oveTo press enter pe…" at bounding box center [412, 99] width 143 height 91
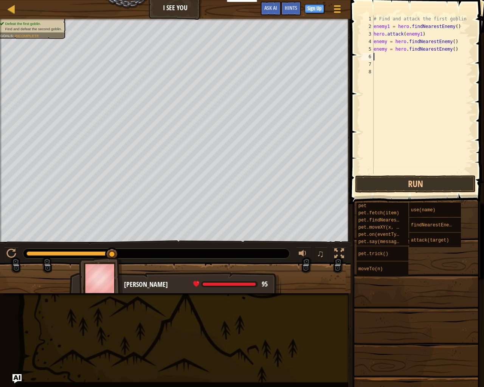
scroll to position [3, 0]
type textarea "l"
click at [418, 182] on button "Run" at bounding box center [415, 184] width 121 height 17
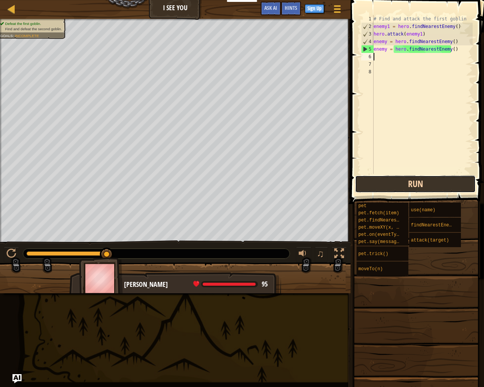
click at [404, 177] on button "Run" at bounding box center [415, 184] width 121 height 17
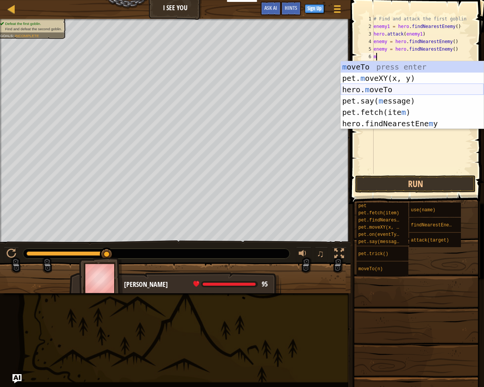
click at [397, 88] on div "m oveTo press enter pet. m oveXY(x, y) press enter hero. m oveTo press enter pe…" at bounding box center [412, 106] width 143 height 91
click at [394, 73] on div "m oveTo press enter pet. m oveXY(x, y) press enter hero. m oveTo press enter pe…" at bounding box center [412, 106] width 143 height 91
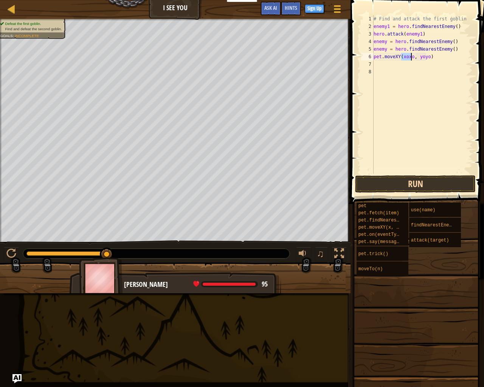
type textarea "pet.moveXY(xoxo, yoyo)"
click at [446, 177] on button "Run" at bounding box center [415, 184] width 121 height 17
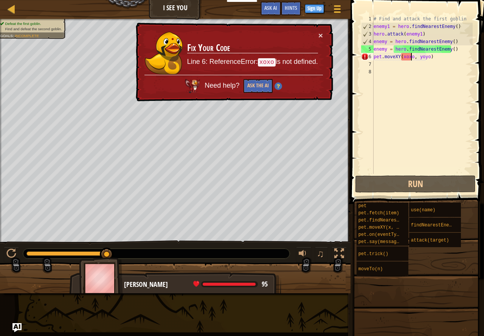
click at [456, 63] on div "# Find and attack the first goblin enemy1 = hero . findNearestEnemy ( ) hero . …" at bounding box center [422, 102] width 101 height 174
drag, startPoint x: 456, startPoint y: 63, endPoint x: 450, endPoint y: 49, distance: 15.6
type textarea "enemy = hero.findNearestEnemy()"
drag, startPoint x: 450, startPoint y: 49, endPoint x: 411, endPoint y: 127, distance: 87.8
drag, startPoint x: 409, startPoint y: 254, endPoint x: 420, endPoint y: 228, distance: 28.3
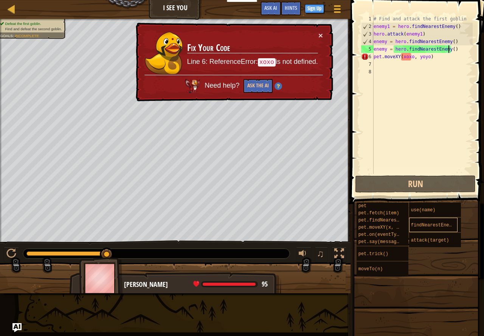
click at [415, 243] on div "pet pet.fetch(item) pet.findNearestByType(type) pet.moveXY(x, y) pet.on(eventTy…" at bounding box center [417, 240] width 123 height 76
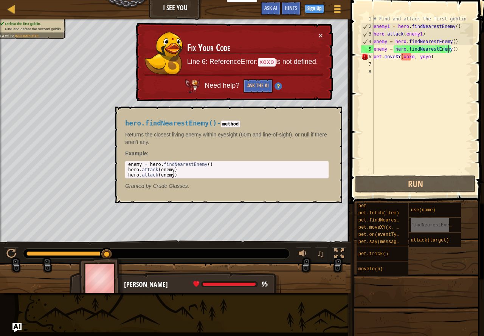
drag, startPoint x: 421, startPoint y: 227, endPoint x: 412, endPoint y: 227, distance: 9.1
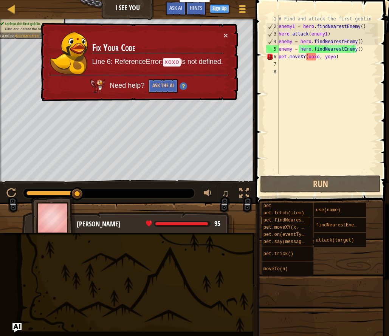
click at [248, 263] on div "Map I See You Game Menu Done Sign Up Hints Ask AI 1 ההההההההההההההההההההההההההה…" at bounding box center [194, 168] width 389 height 336
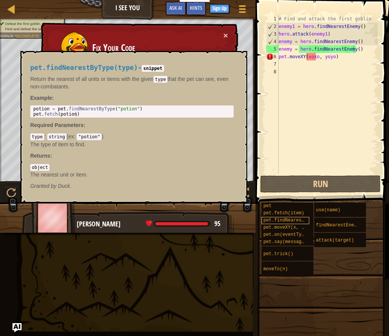
drag, startPoint x: 274, startPoint y: 222, endPoint x: 289, endPoint y: 221, distance: 14.4
click at [276, 222] on div "Map I See You Game Menu Done Sign Up Hints Ask AI 1 ההההההההההההההההההההההההההה…" at bounding box center [194, 168] width 389 height 336
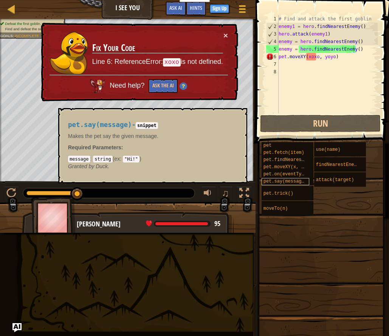
drag, startPoint x: 290, startPoint y: 223, endPoint x: 309, endPoint y: 220, distance: 19.5
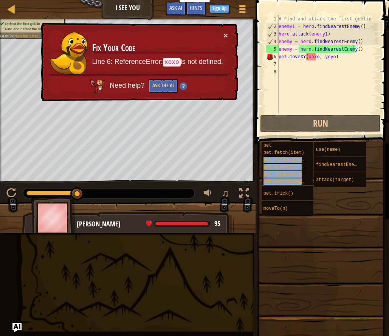
drag, startPoint x: 282, startPoint y: 271, endPoint x: 294, endPoint y: 227, distance: 45.2
click at [282, 267] on span at bounding box center [321, 246] width 128 height 224
click at [298, 179] on div "pet pet.fetch(item) pet.findNearestByType(type) pet.moveXY(x, y) pet.on(eventTy…" at bounding box center [322, 180] width 123 height 76
drag, startPoint x: 302, startPoint y: 139, endPoint x: 314, endPoint y: 148, distance: 14.8
click at [305, 138] on span at bounding box center [321, 246] width 128 height 224
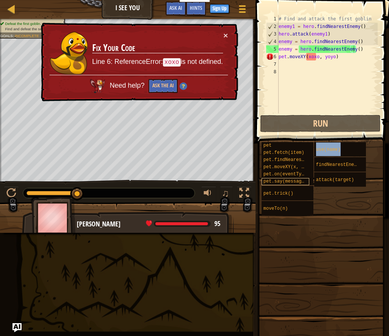
drag, startPoint x: 324, startPoint y: 202, endPoint x: 280, endPoint y: 182, distance: 47.9
drag, startPoint x: 301, startPoint y: 108, endPoint x: 230, endPoint y: 1, distance: 128.8
click at [301, 108] on div "# Find and attack the first goblin enemy1 = hero . findNearestEnemy ( ) hero . …" at bounding box center [327, 71] width 101 height 113
click at [255, 281] on div "Hints 1 2 3 4 5 6 7 8 # Find and attack the first goblin enemy1 = hero . findNe…" at bounding box center [321, 166] width 136 height 333
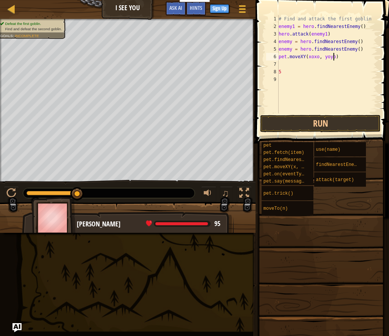
click at [336, 56] on div "# Find and attack the first goblin enemy1 = hero . findNearestEnemy ( ) hero . …" at bounding box center [327, 71] width 101 height 113
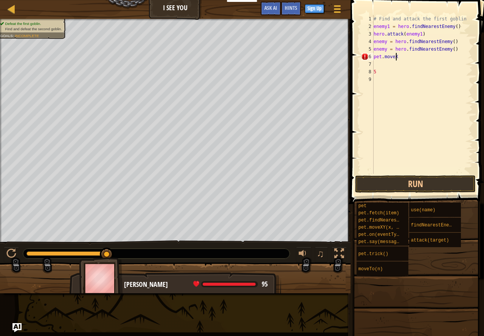
type textarea "p"
click at [380, 68] on div "# Find and attack the first goblin enemy1 = hero . findNearestEnemy ( ) hero . …" at bounding box center [422, 102] width 101 height 174
type textarea "5"
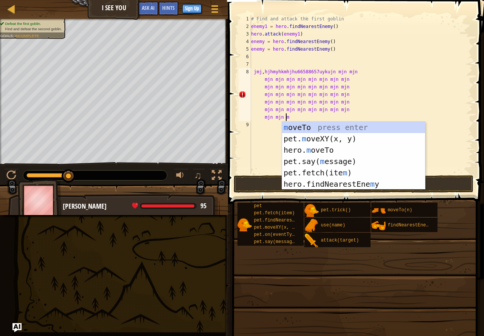
scroll to position [3, 46]
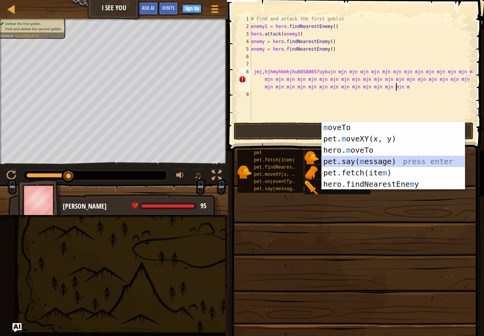
click at [339, 160] on div "m oveTo press enter pet. m oveXY(x, y) press enter hero. m oveTo press enter pe…" at bounding box center [393, 167] width 143 height 91
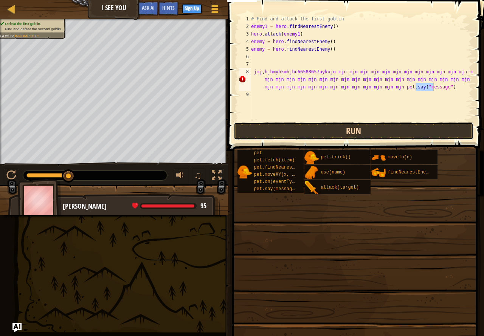
drag, startPoint x: 301, startPoint y: 124, endPoint x: 300, endPoint y: 129, distance: 4.6
click at [300, 129] on button "Run" at bounding box center [354, 131] width 240 height 17
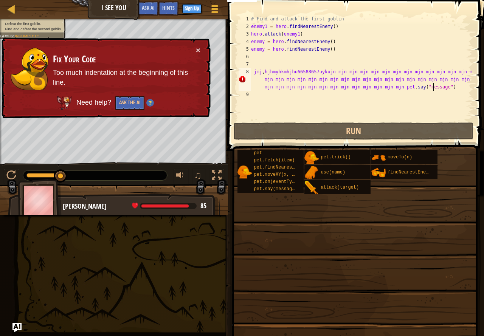
type textarea "jmj,hjhmyhkmhjhu66588657uykujn mjn mjn mjn mjn mjn mjn mjn mjn mjn mjn mjn mjn …"
